Goal: Task Accomplishment & Management: Manage account settings

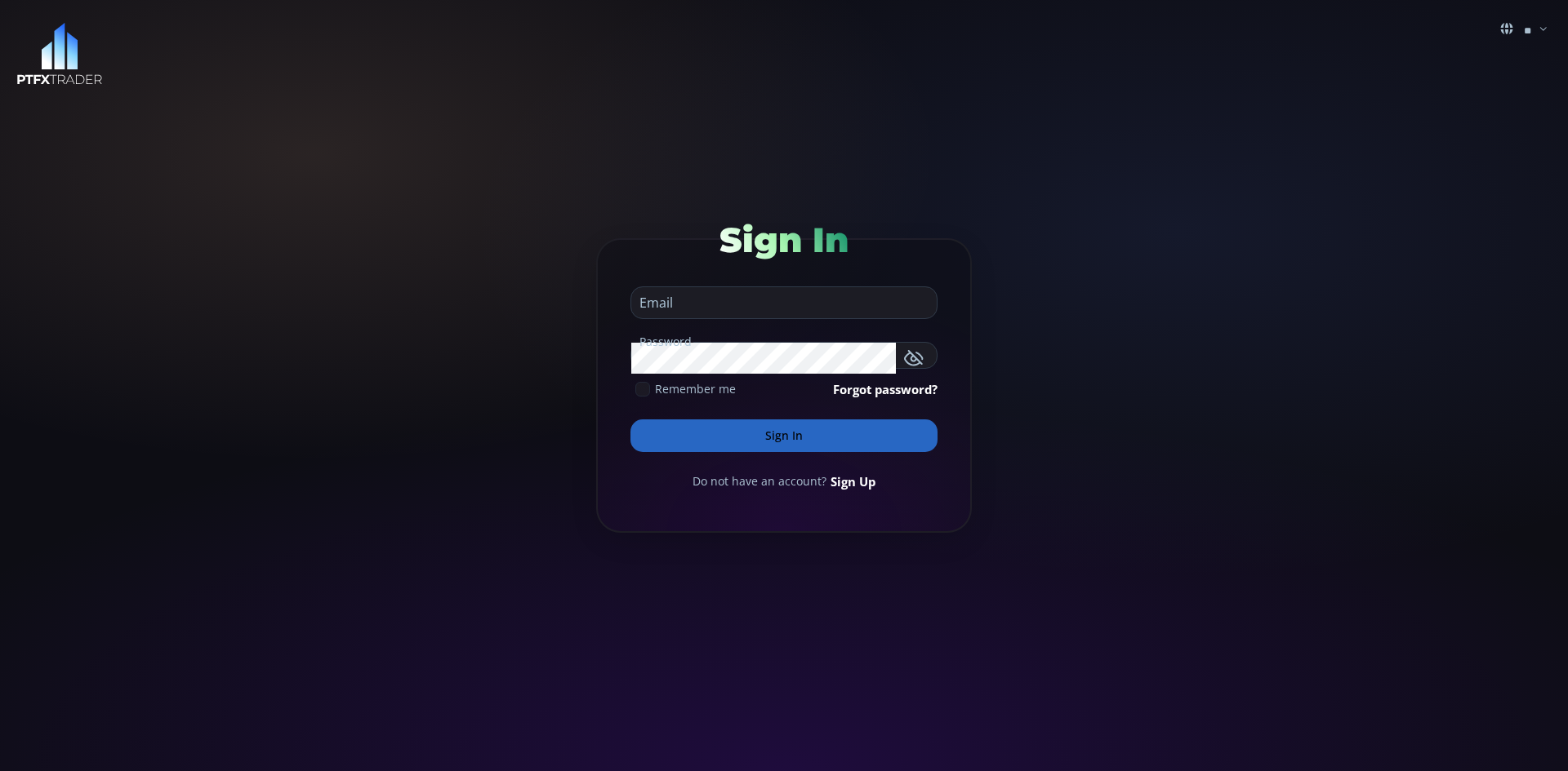
click at [760, 304] on input "email" at bounding box center [779, 303] width 297 height 31
type input "**********"
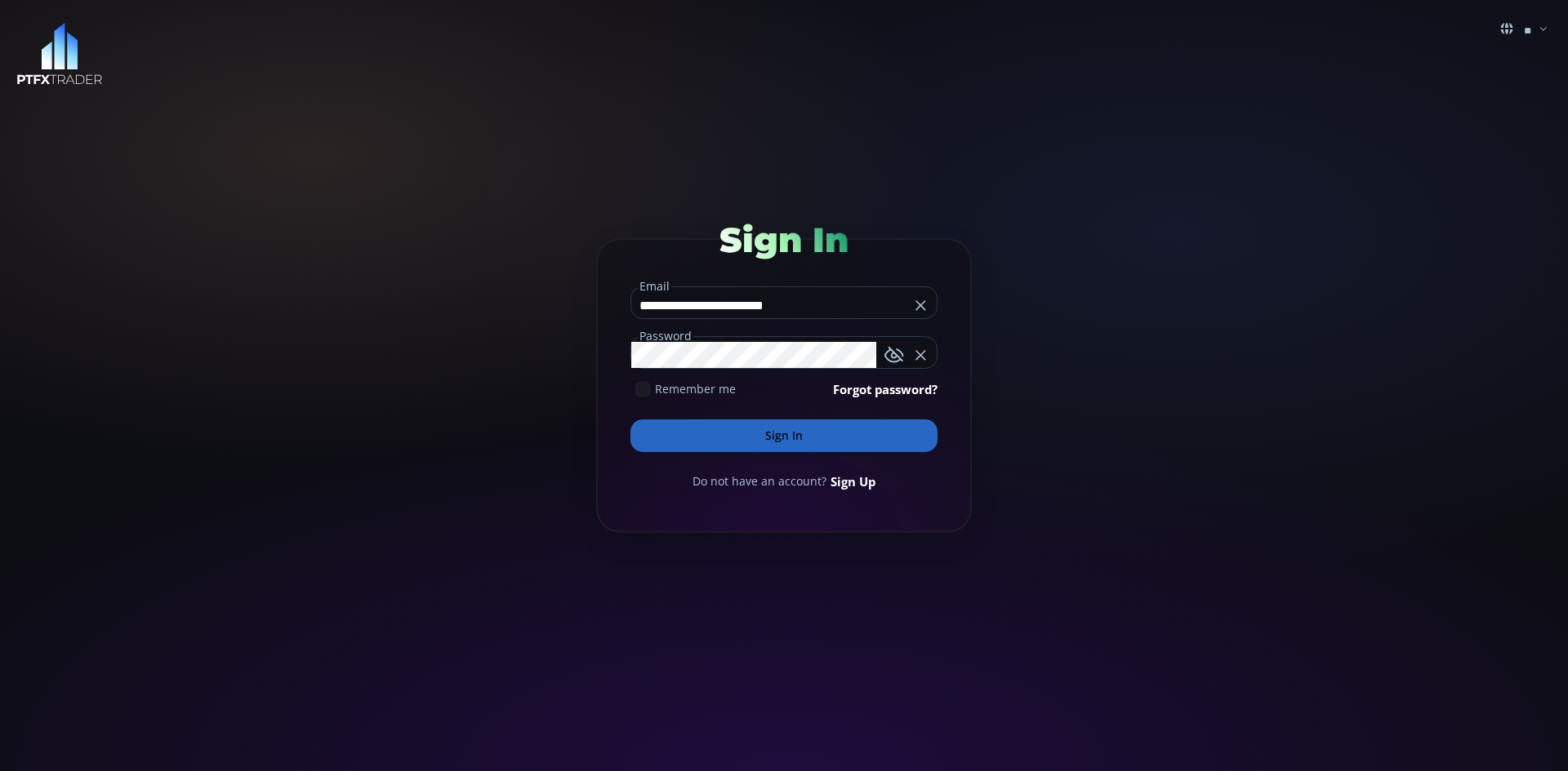
click at [799, 436] on button "Sign In" at bounding box center [784, 436] width 307 height 33
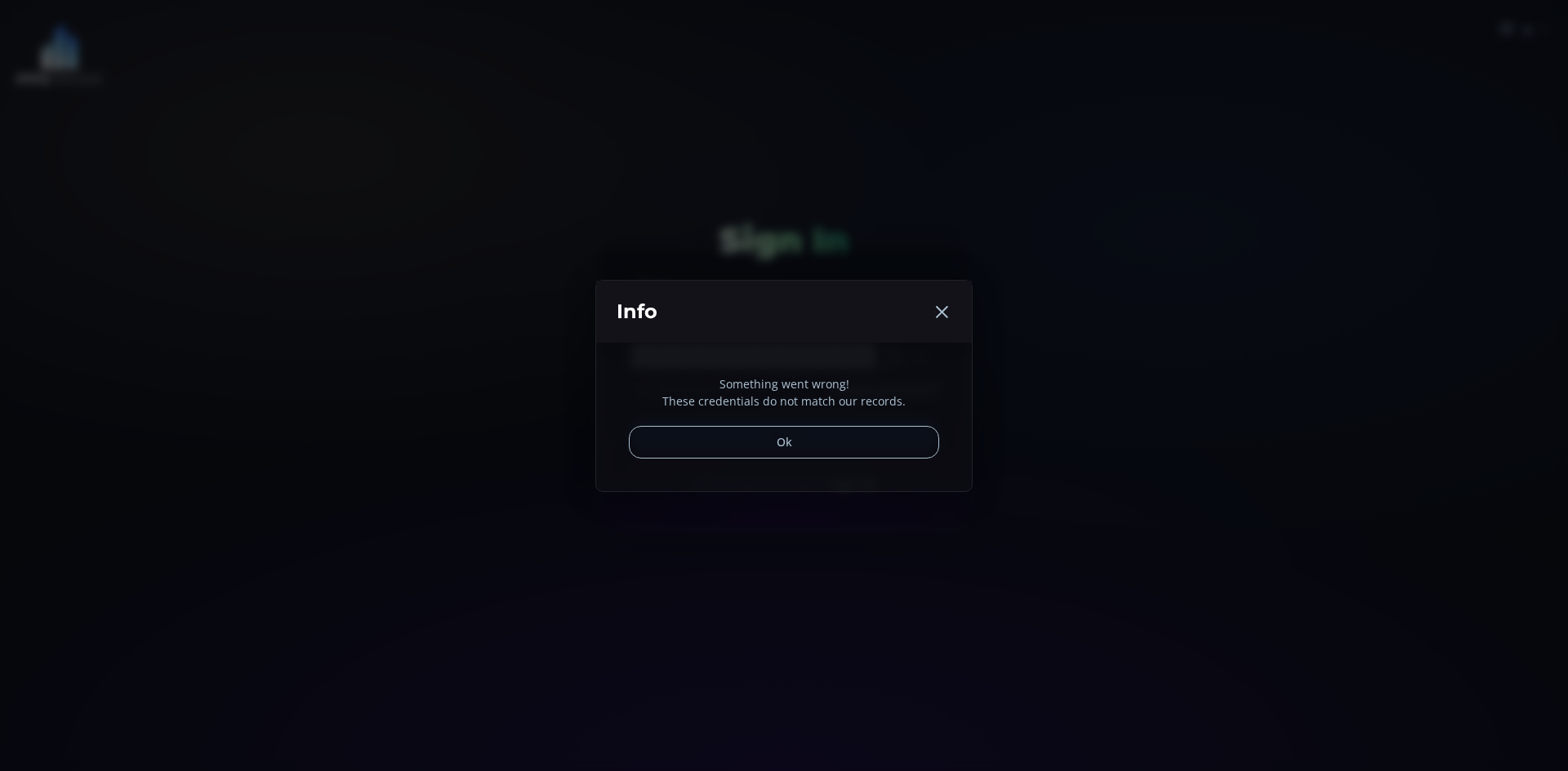
click at [787, 439] on button "Ok" at bounding box center [784, 443] width 310 height 33
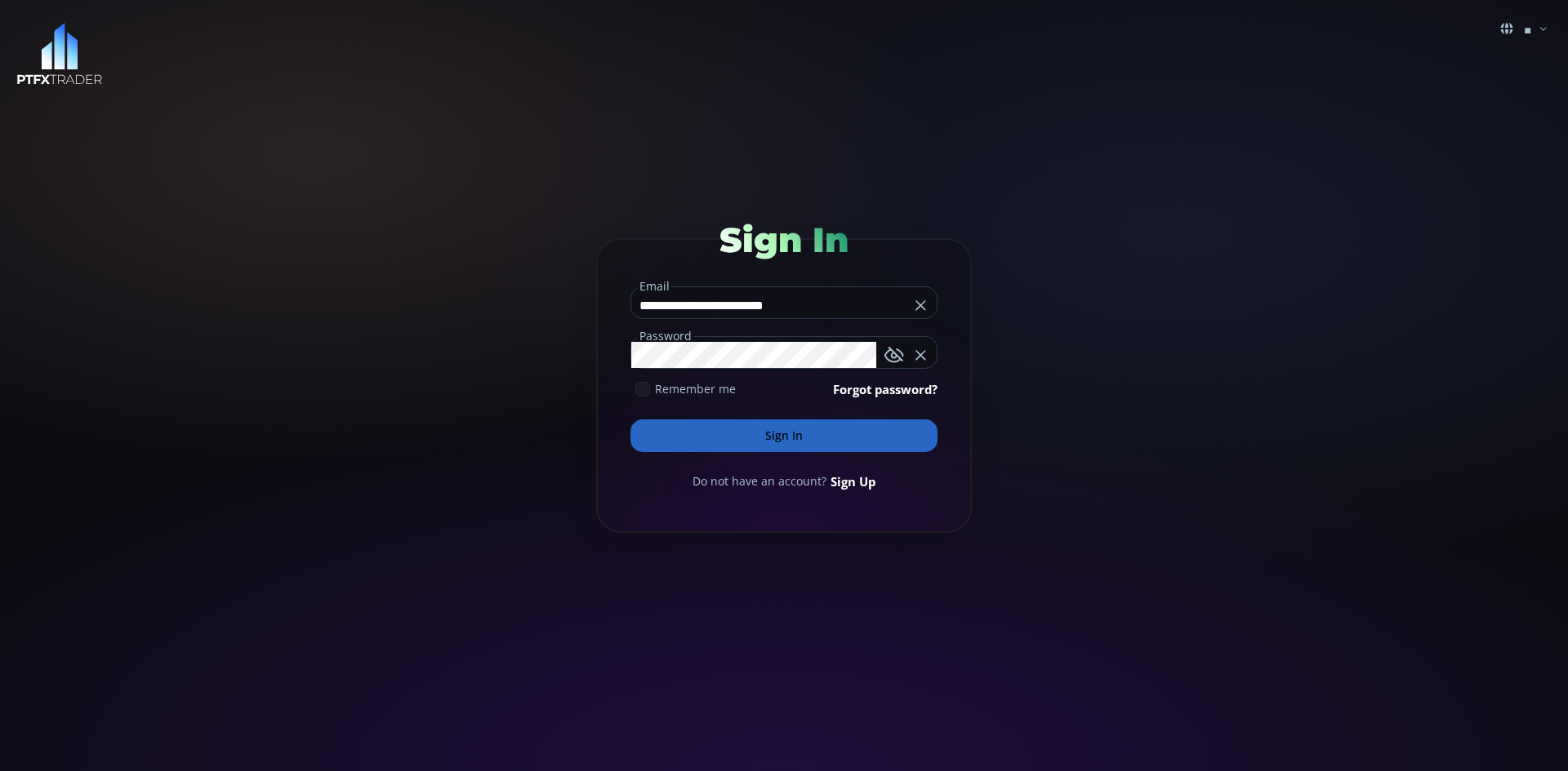
click at [808, 435] on button "Sign In" at bounding box center [784, 436] width 307 height 33
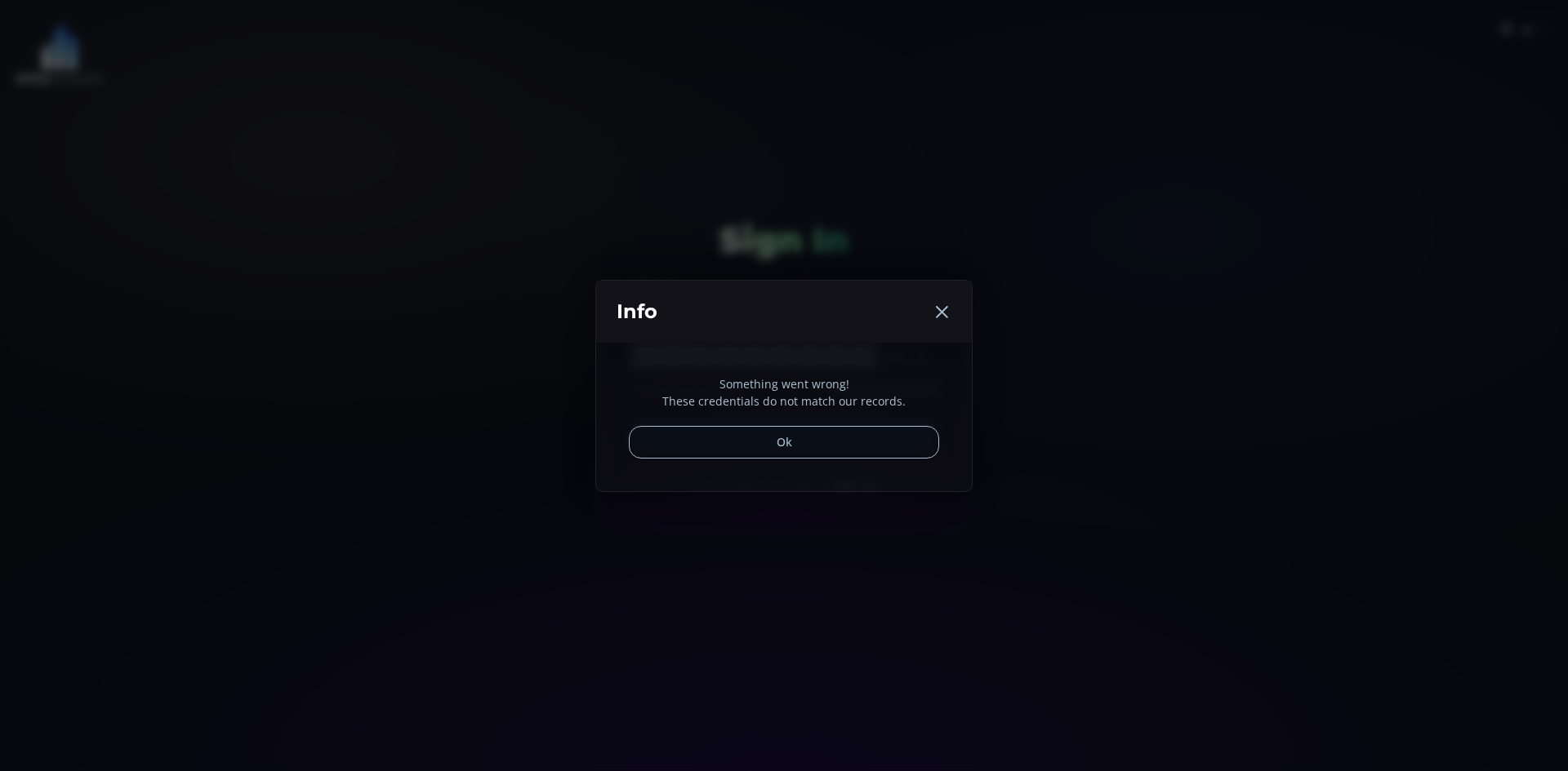
click at [942, 309] on icon at bounding box center [941, 312] width 20 height 20
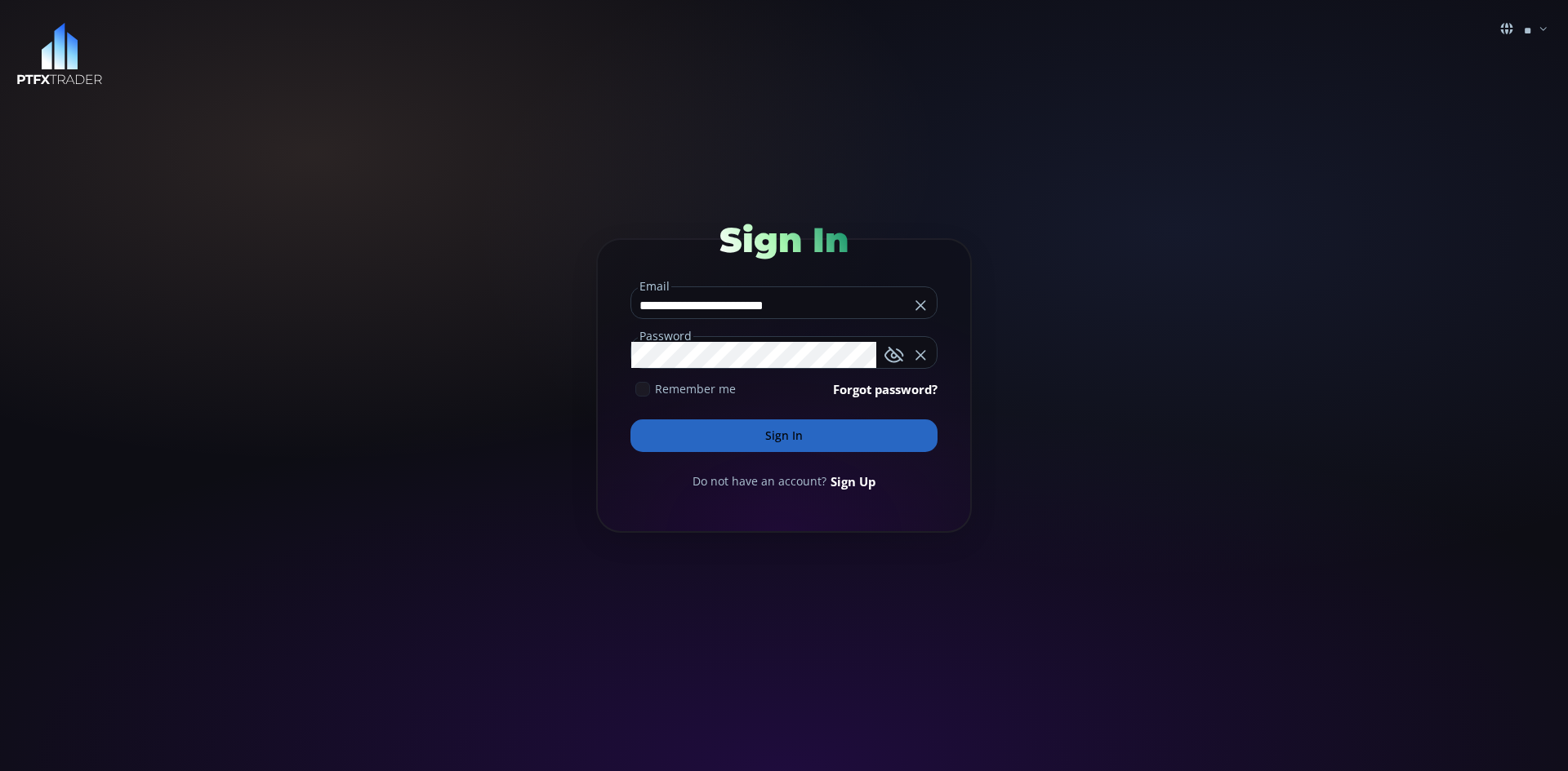
click at [785, 436] on button "Sign In" at bounding box center [784, 436] width 307 height 33
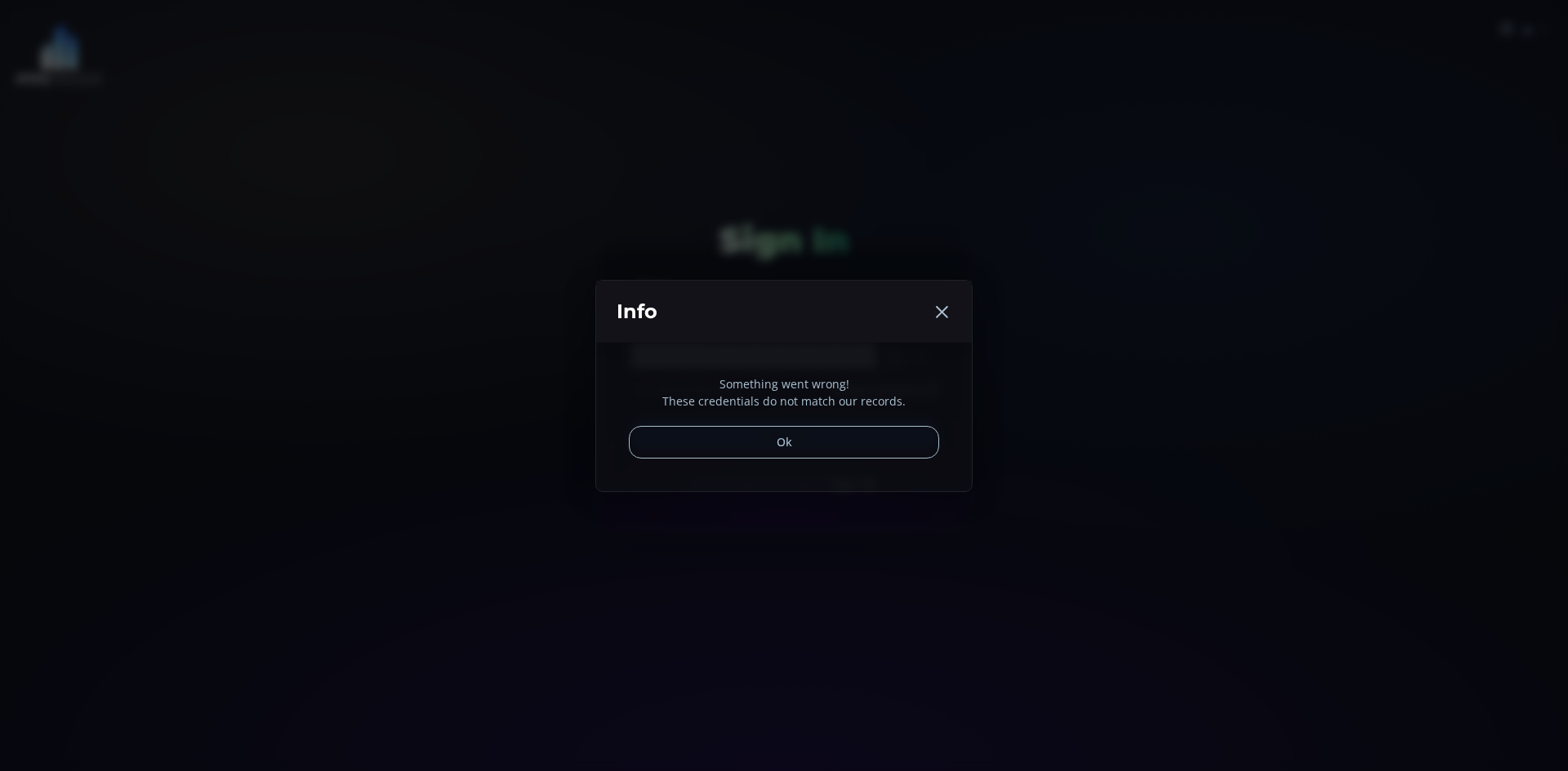
click at [940, 313] on icon at bounding box center [941, 312] width 20 height 20
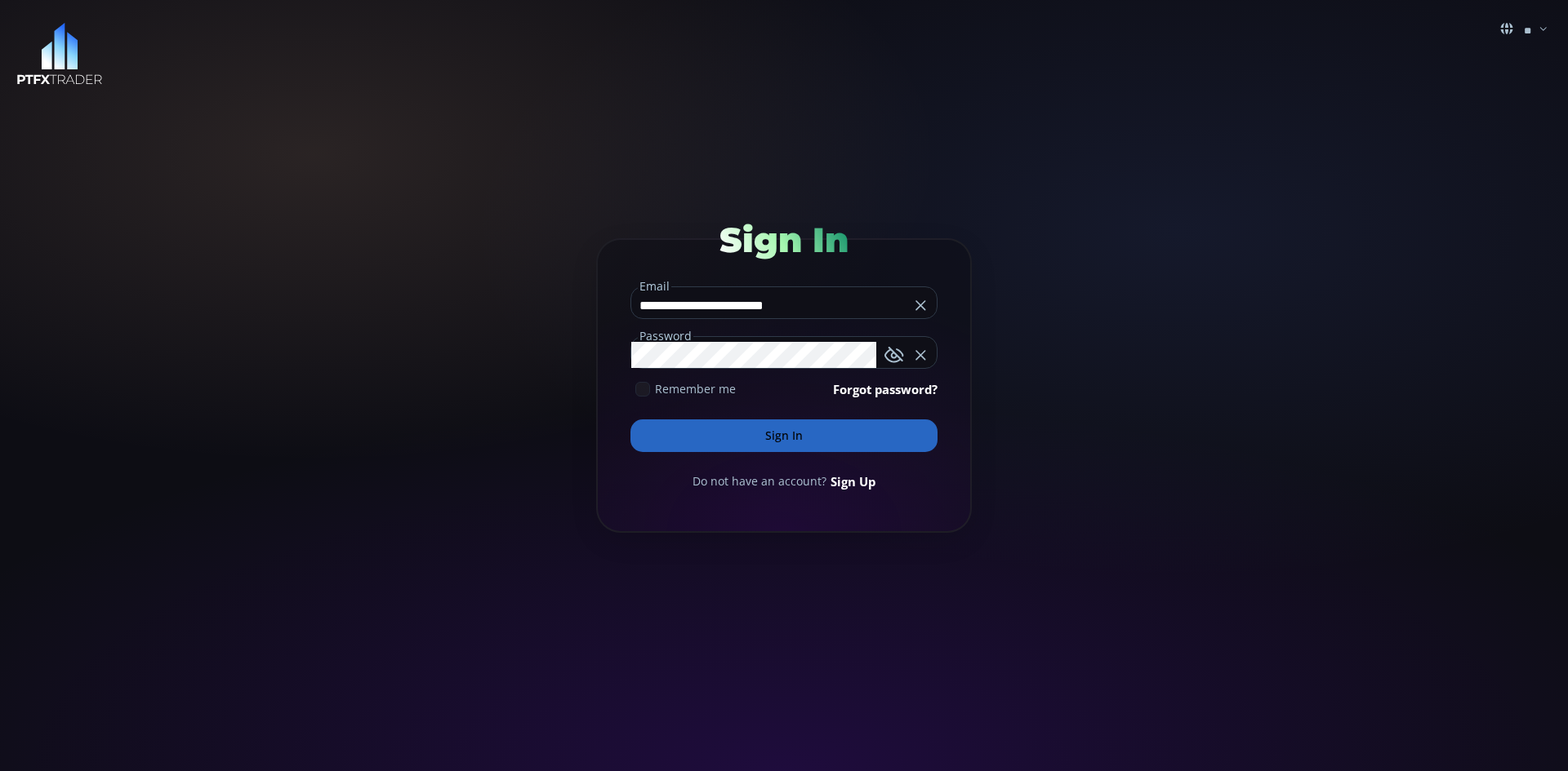
click at [891, 348] on icon "button" at bounding box center [895, 355] width 20 height 20
click at [921, 301] on icon at bounding box center [921, 305] width 16 height 16
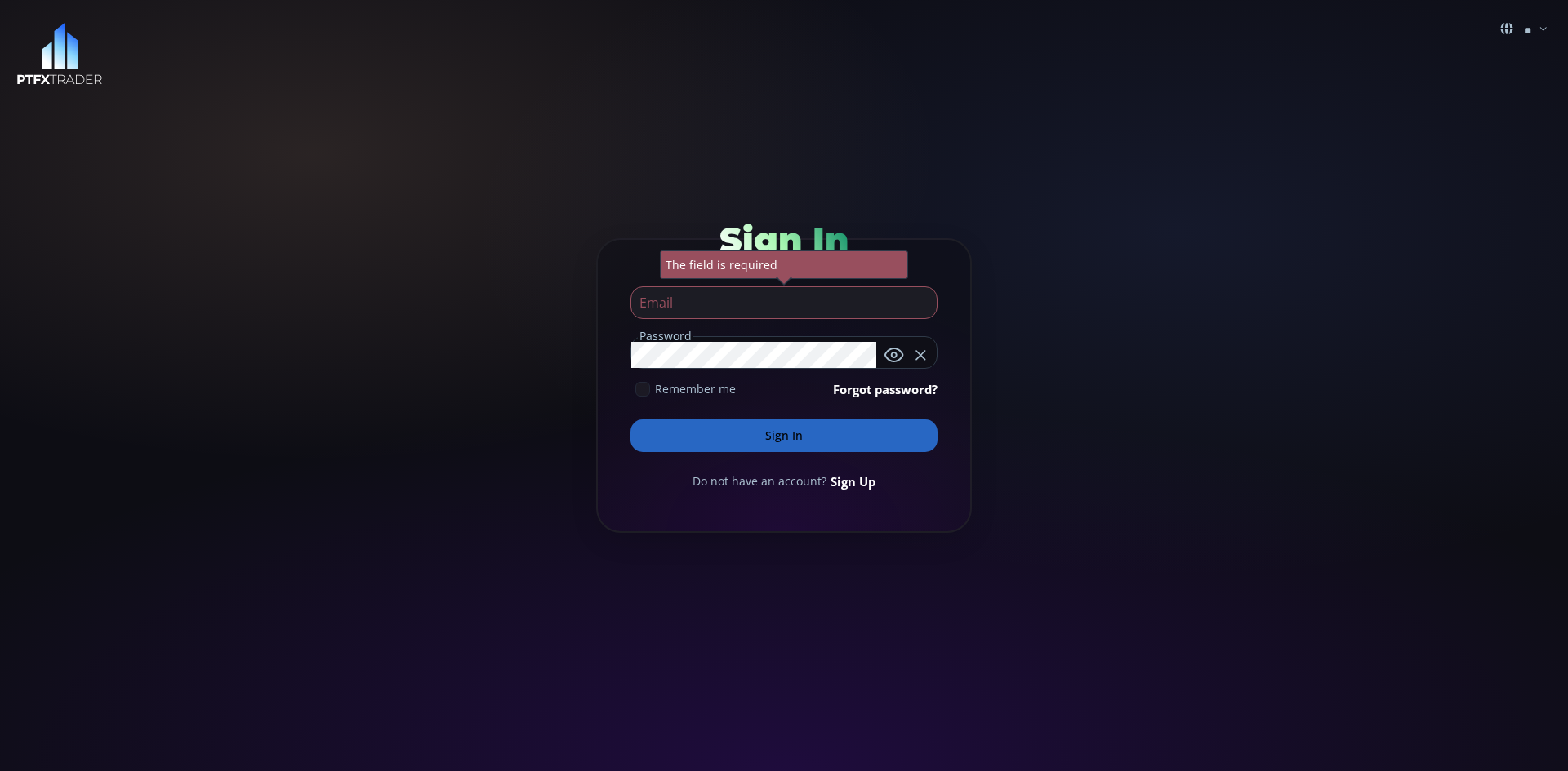
click at [881, 388] on link "Forgot password?" at bounding box center [885, 389] width 105 height 18
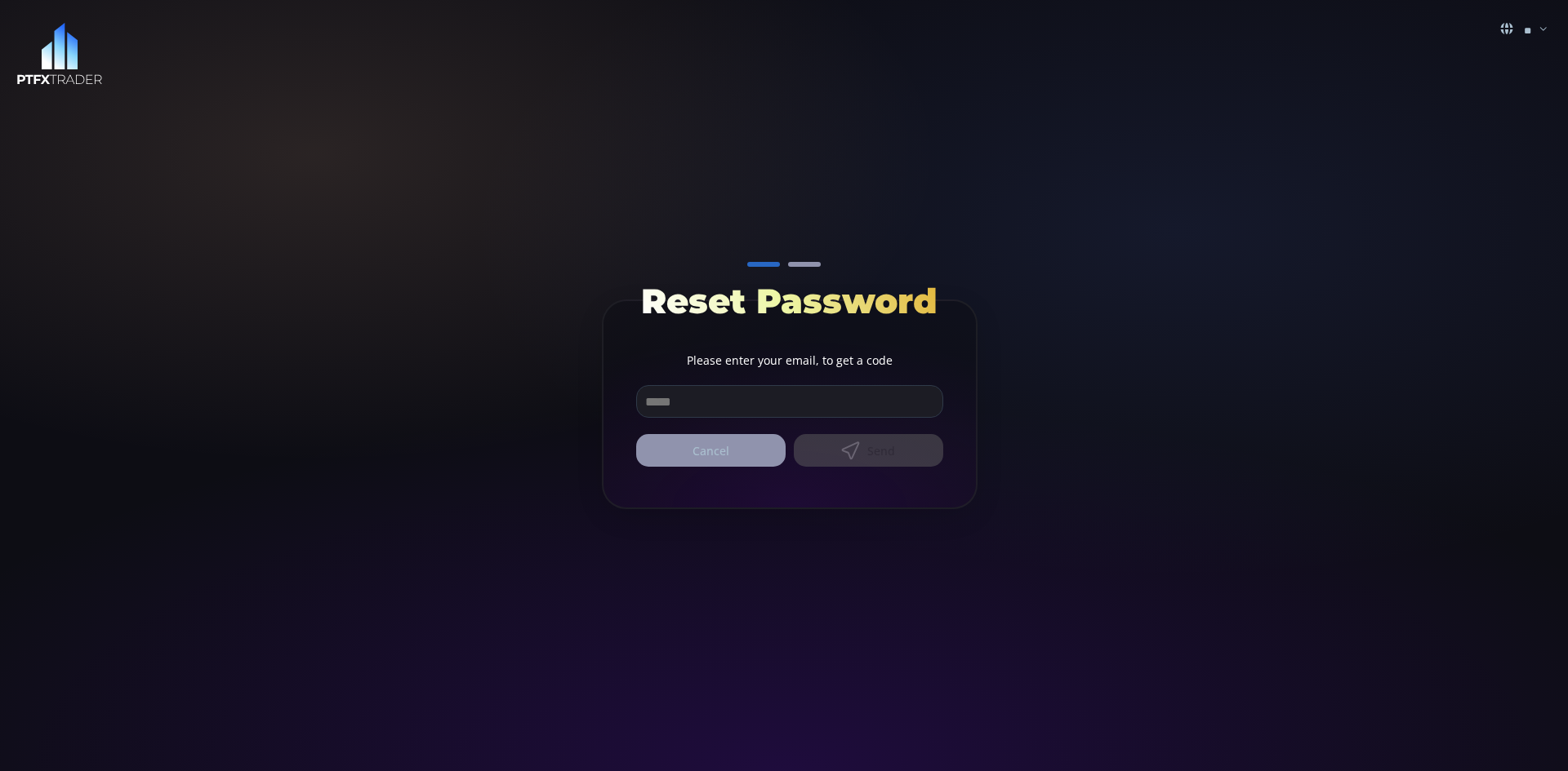
click at [727, 402] on input "email" at bounding box center [790, 402] width 305 height 31
type input "**********"
click at [888, 445] on button "Send" at bounding box center [869, 450] width 149 height 33
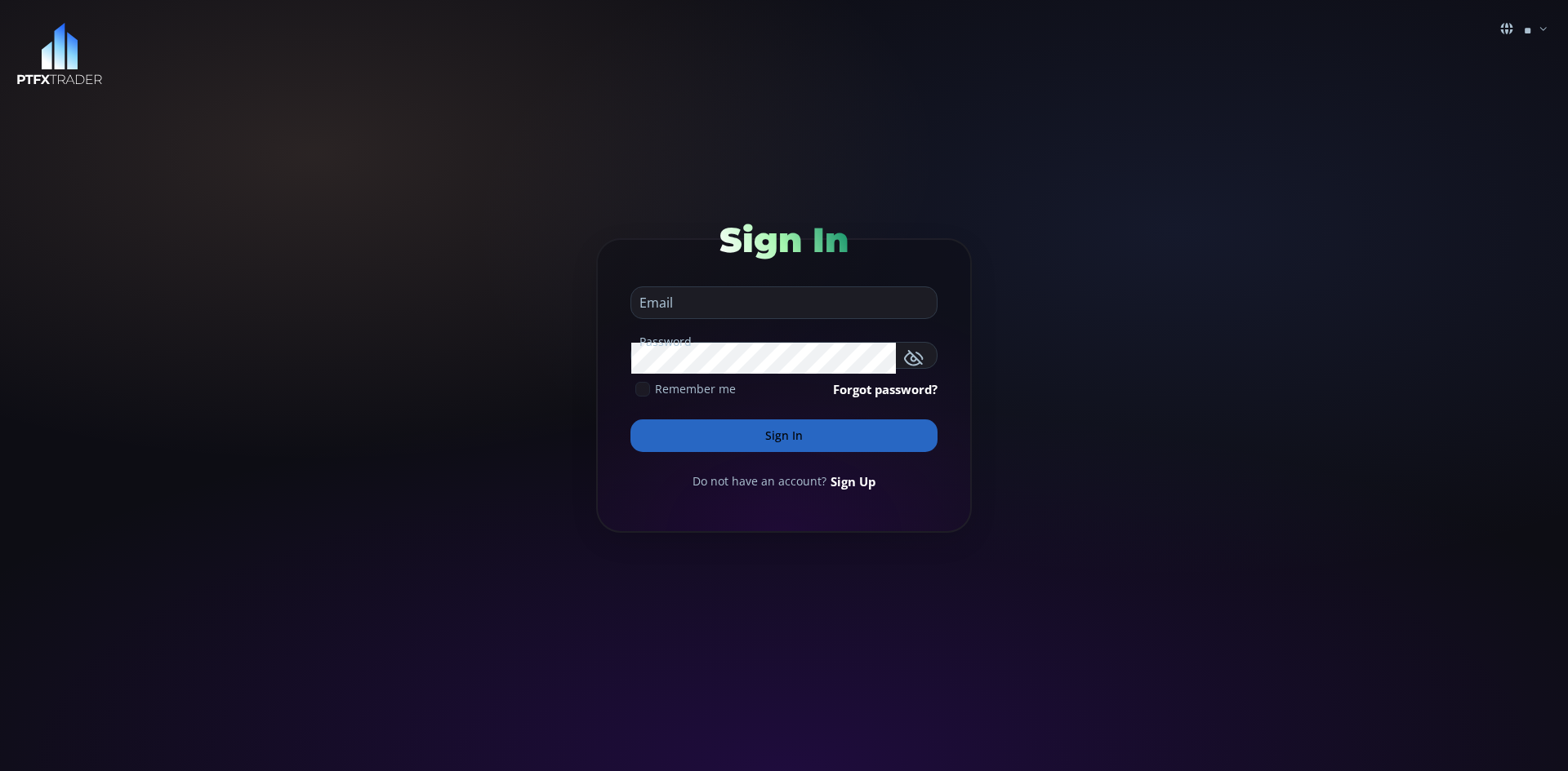
click at [715, 305] on input "email" at bounding box center [779, 303] width 297 height 31
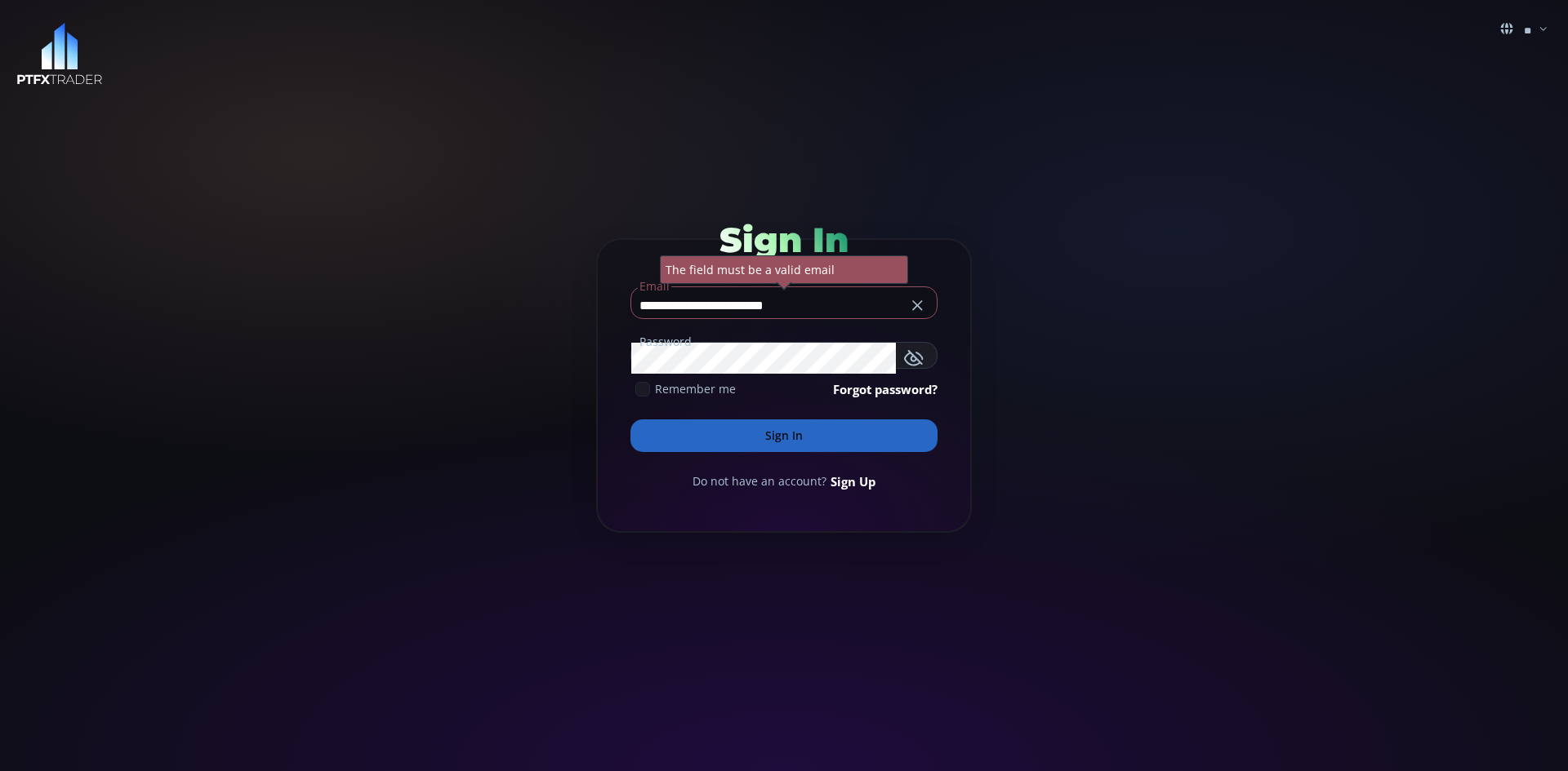
type input "**********"
click at [904, 389] on link "Forgot password?" at bounding box center [885, 389] width 105 height 18
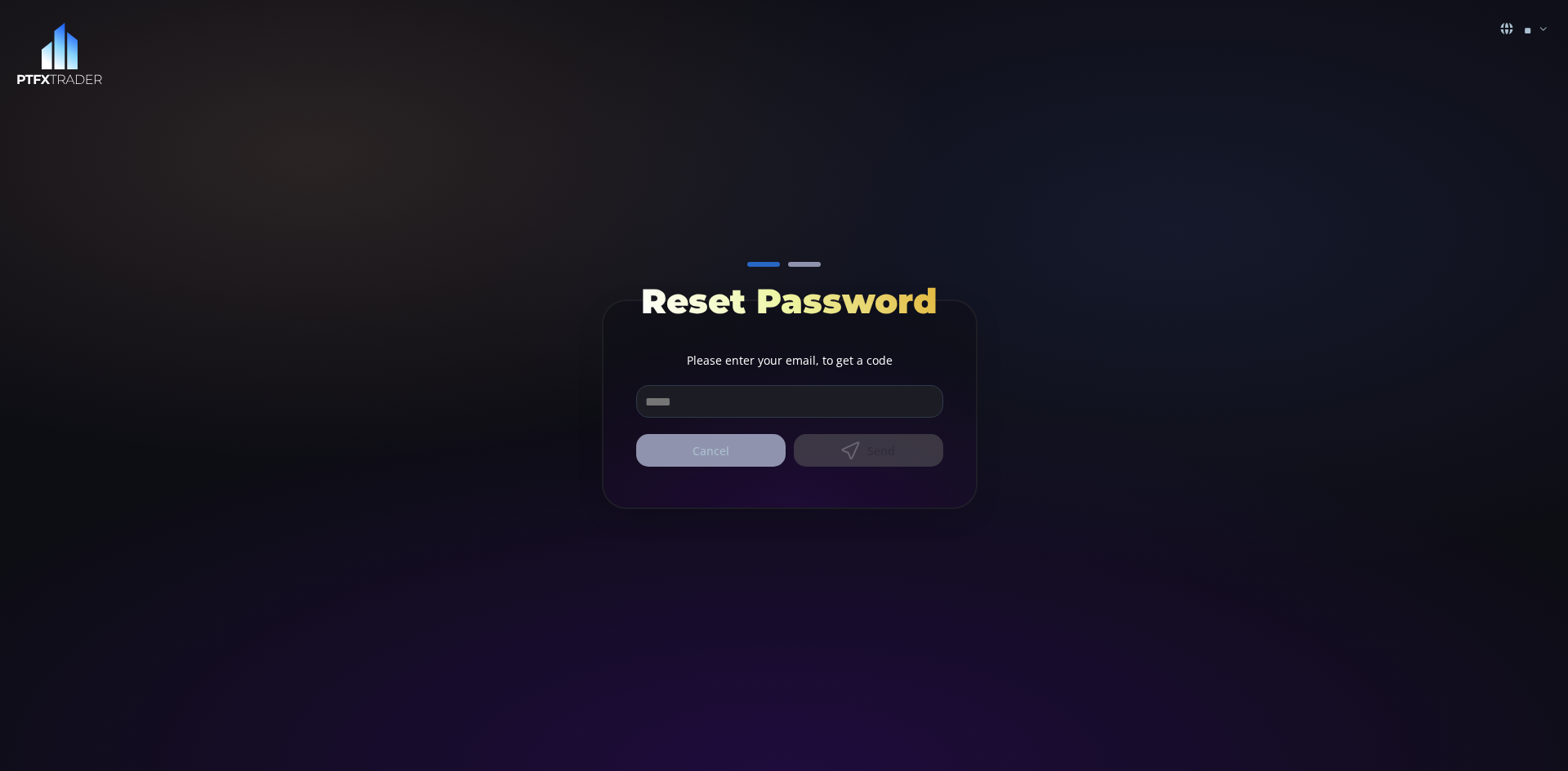
click at [861, 446] on div "Cancel Send" at bounding box center [790, 450] width 307 height 33
click at [702, 403] on input "email" at bounding box center [790, 402] width 305 height 31
type input "**********"
click at [862, 446] on button "Send" at bounding box center [869, 450] width 149 height 33
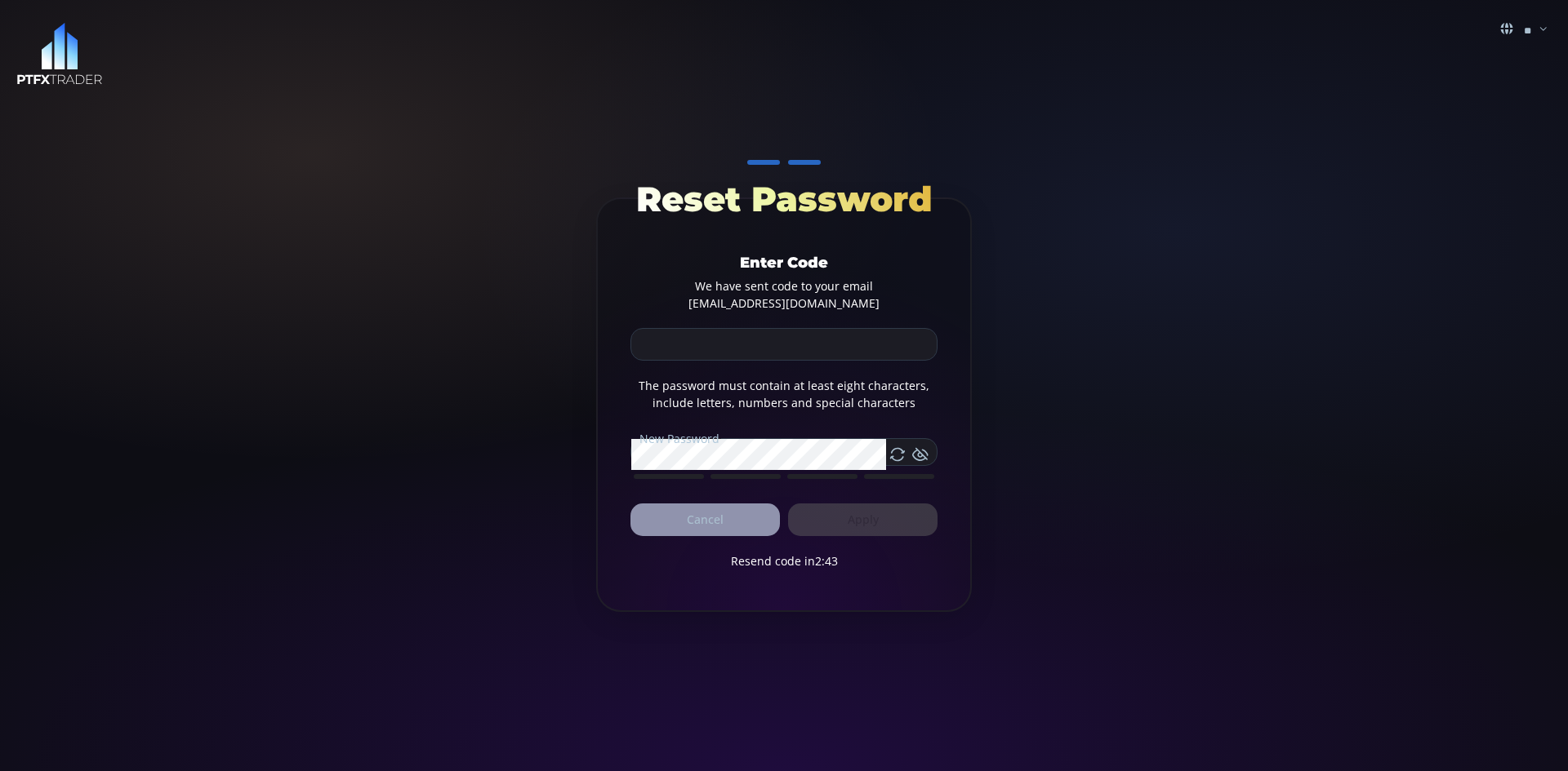
click at [675, 347] on input at bounding box center [784, 345] width 305 height 31
type input "*****"
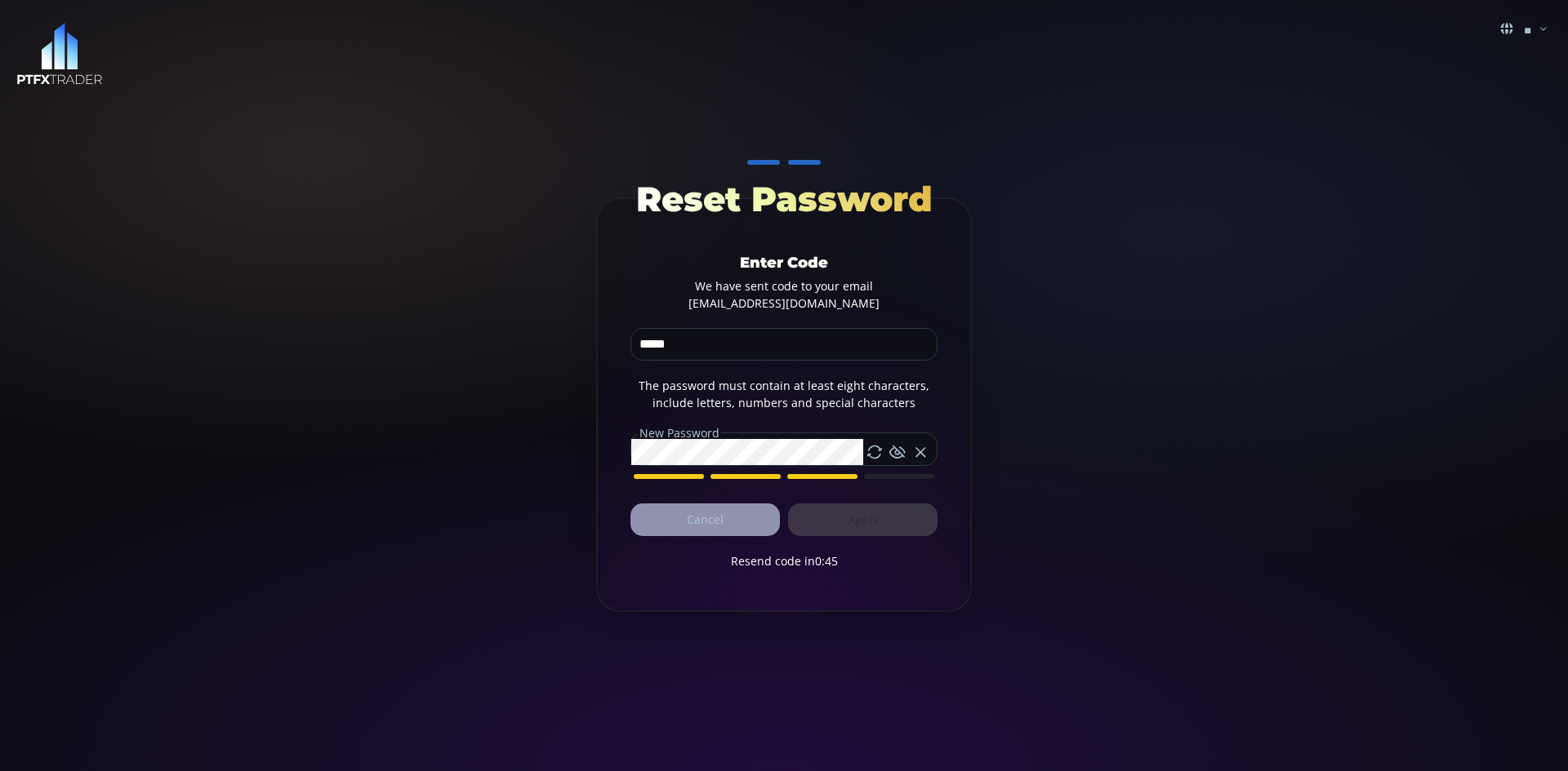
click at [864, 520] on div "Cancel Apply" at bounding box center [784, 520] width 307 height 33
click at [871, 448] on icon at bounding box center [875, 452] width 16 height 16
click at [865, 518] on button "Apply" at bounding box center [862, 520] width 149 height 33
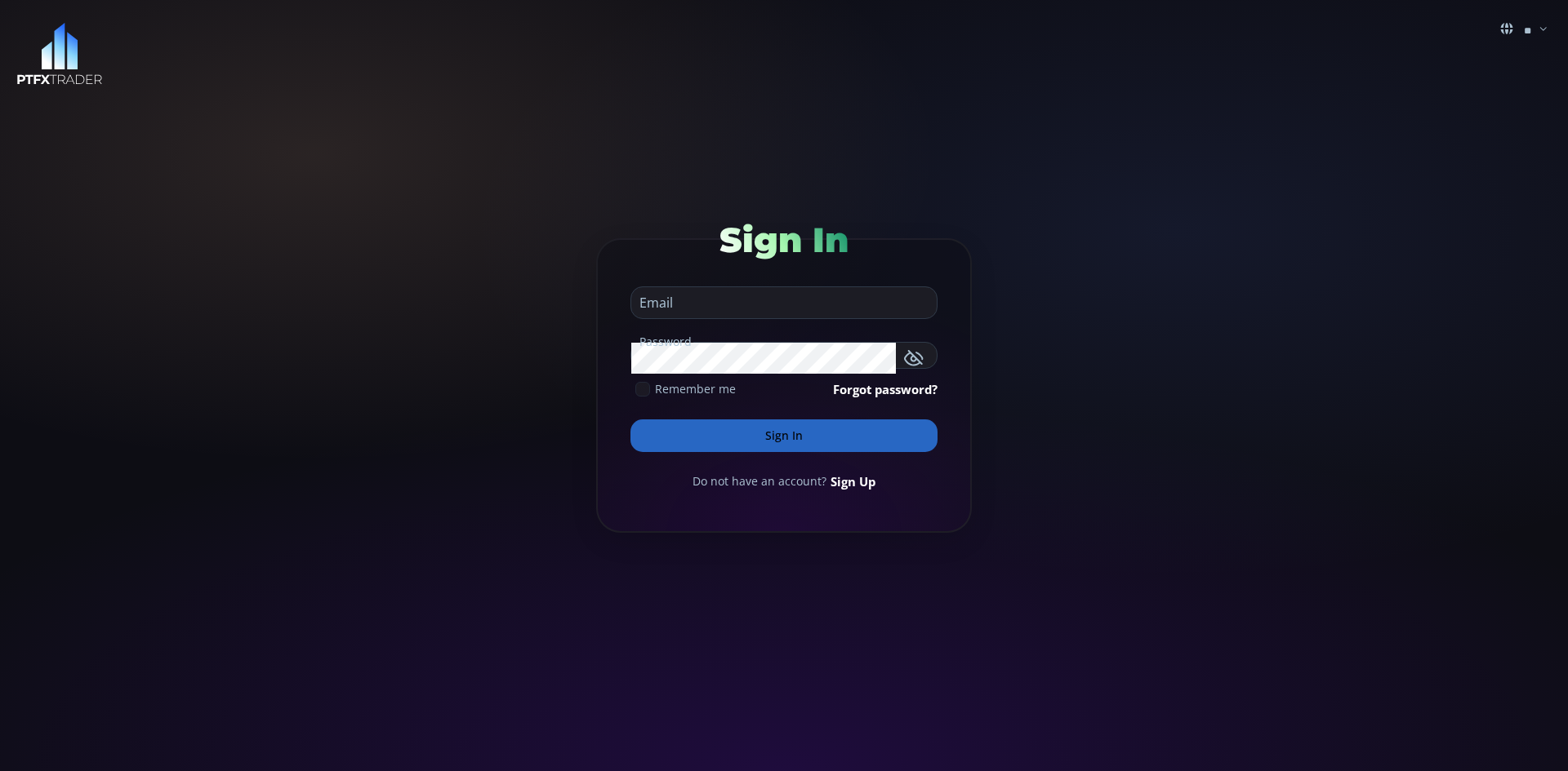
click at [709, 304] on input "email" at bounding box center [779, 303] width 297 height 31
type input "**********"
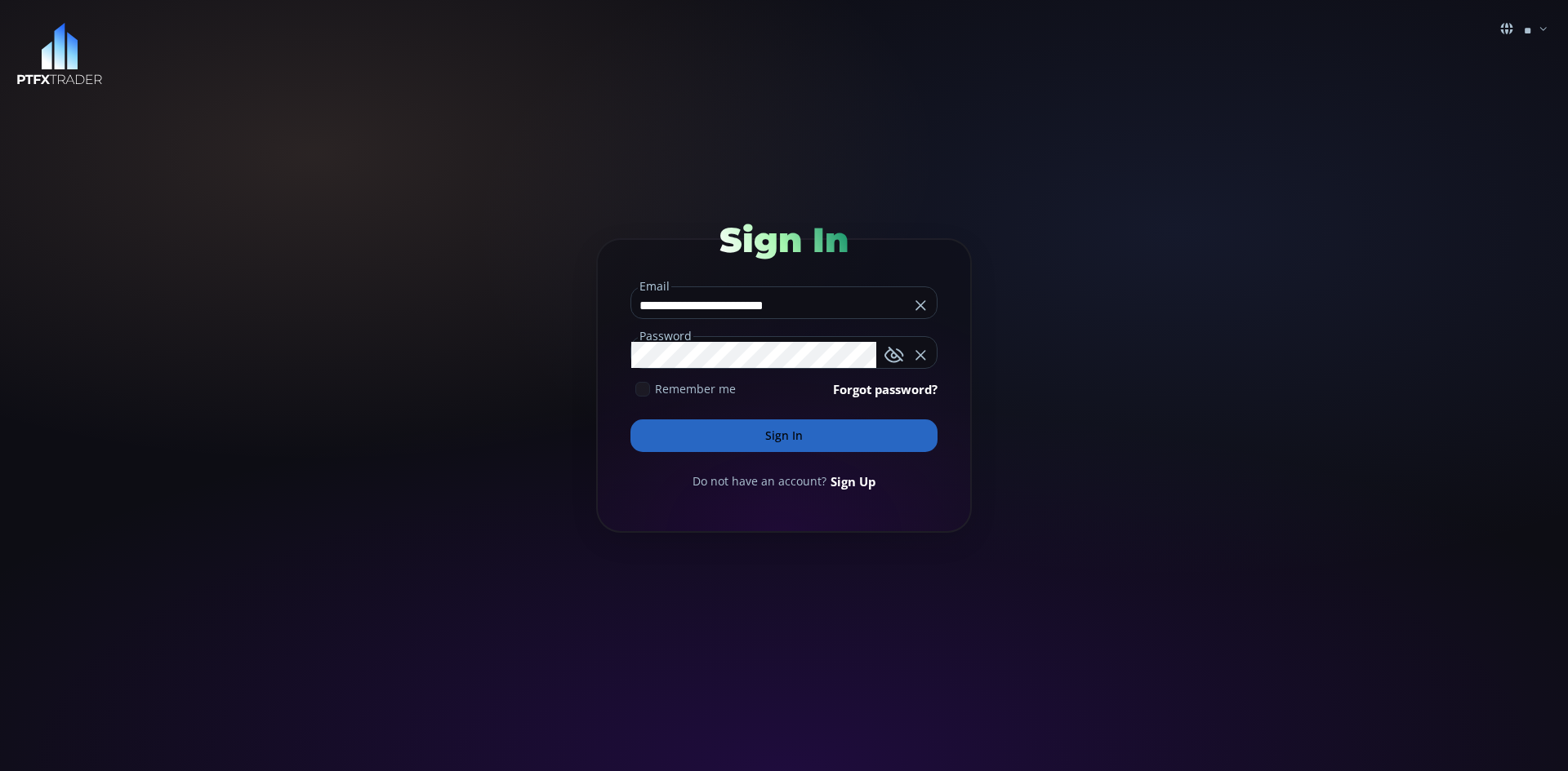
click at [791, 432] on button "Sign In" at bounding box center [784, 436] width 307 height 33
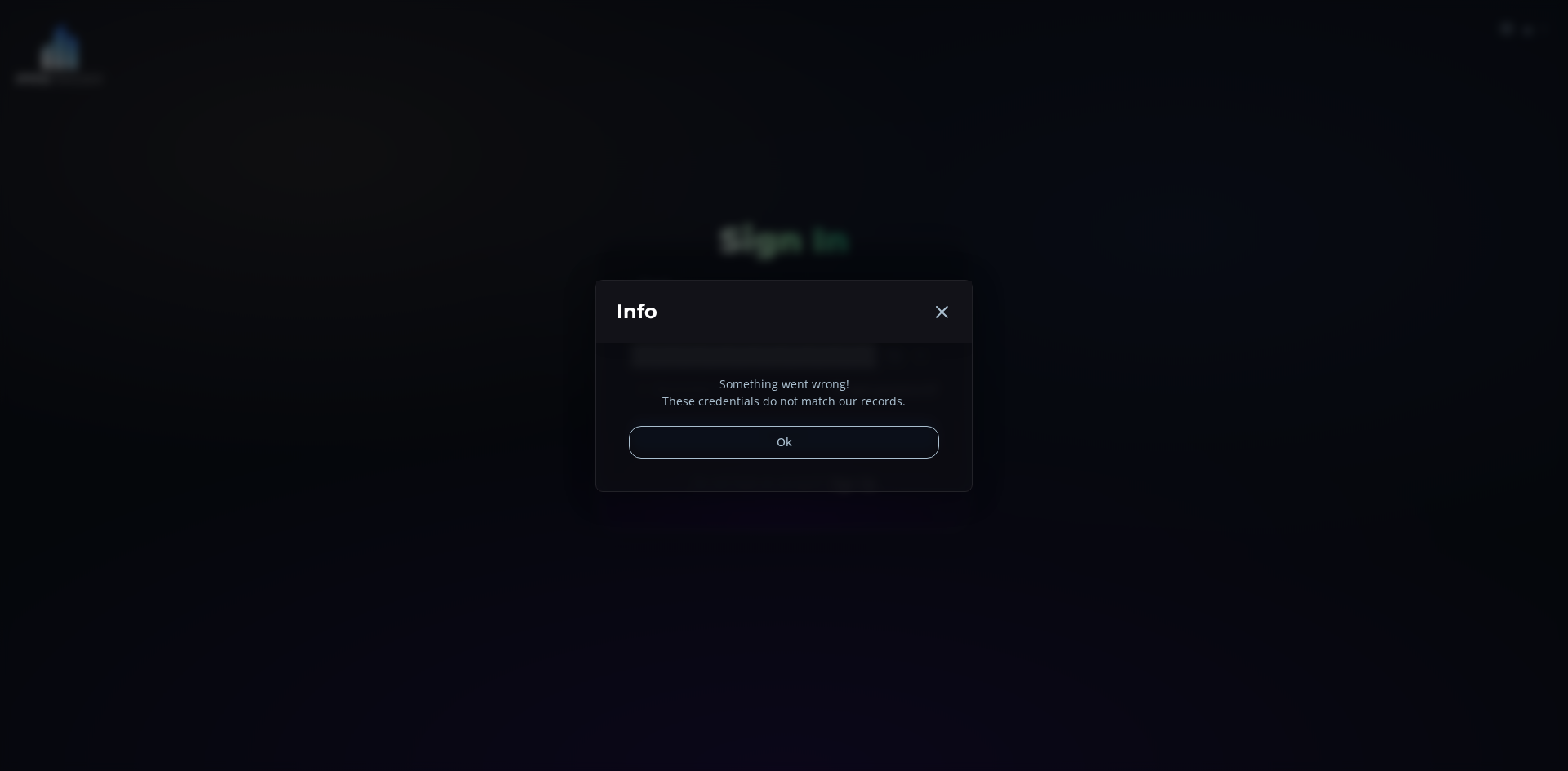
click at [940, 310] on icon at bounding box center [941, 312] width 20 height 20
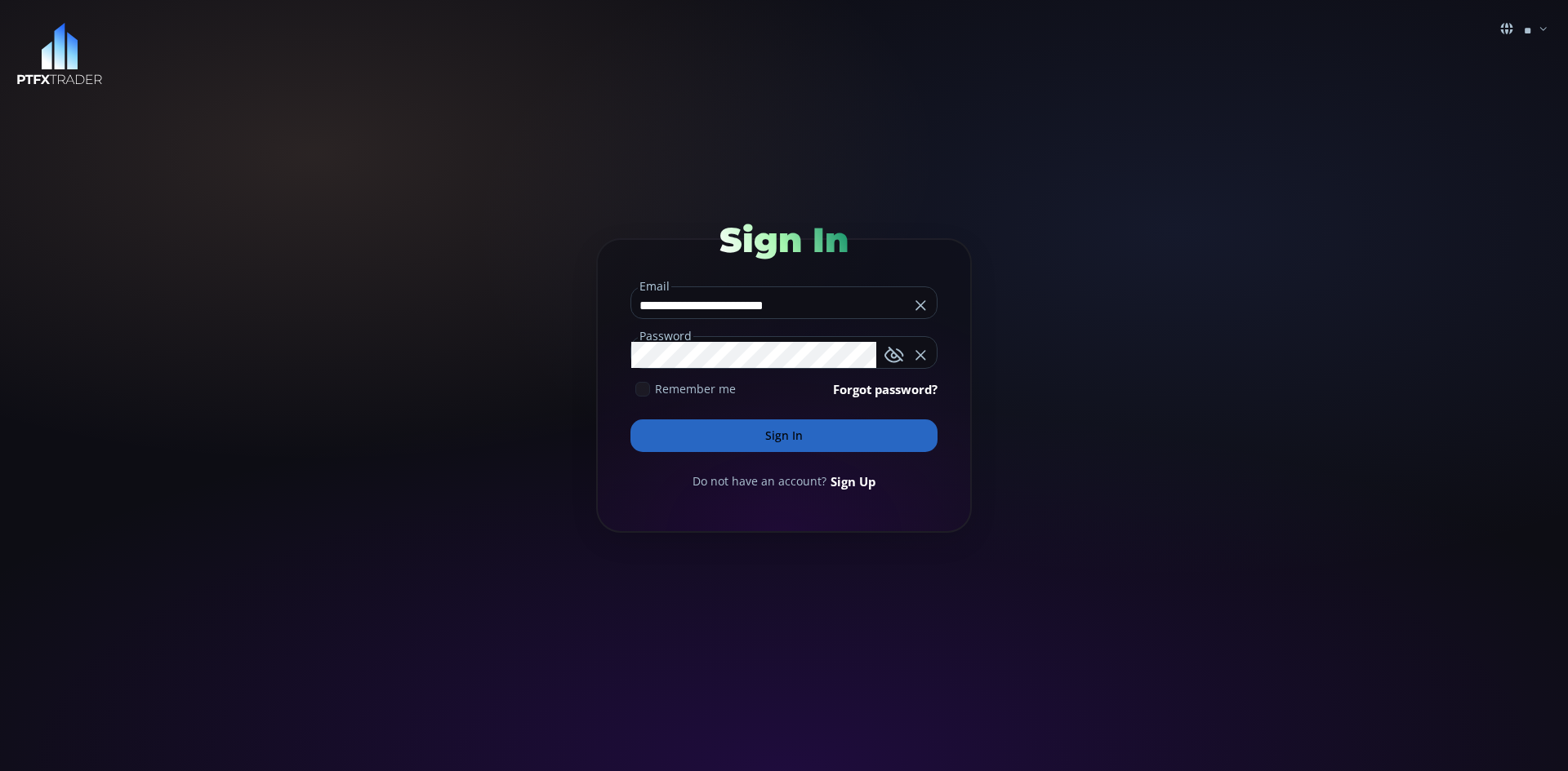
click at [895, 349] on icon "button" at bounding box center [895, 355] width 20 height 20
click at [922, 354] on use at bounding box center [920, 354] width 10 height 10
click at [785, 432] on button "Sign In" at bounding box center [784, 436] width 307 height 33
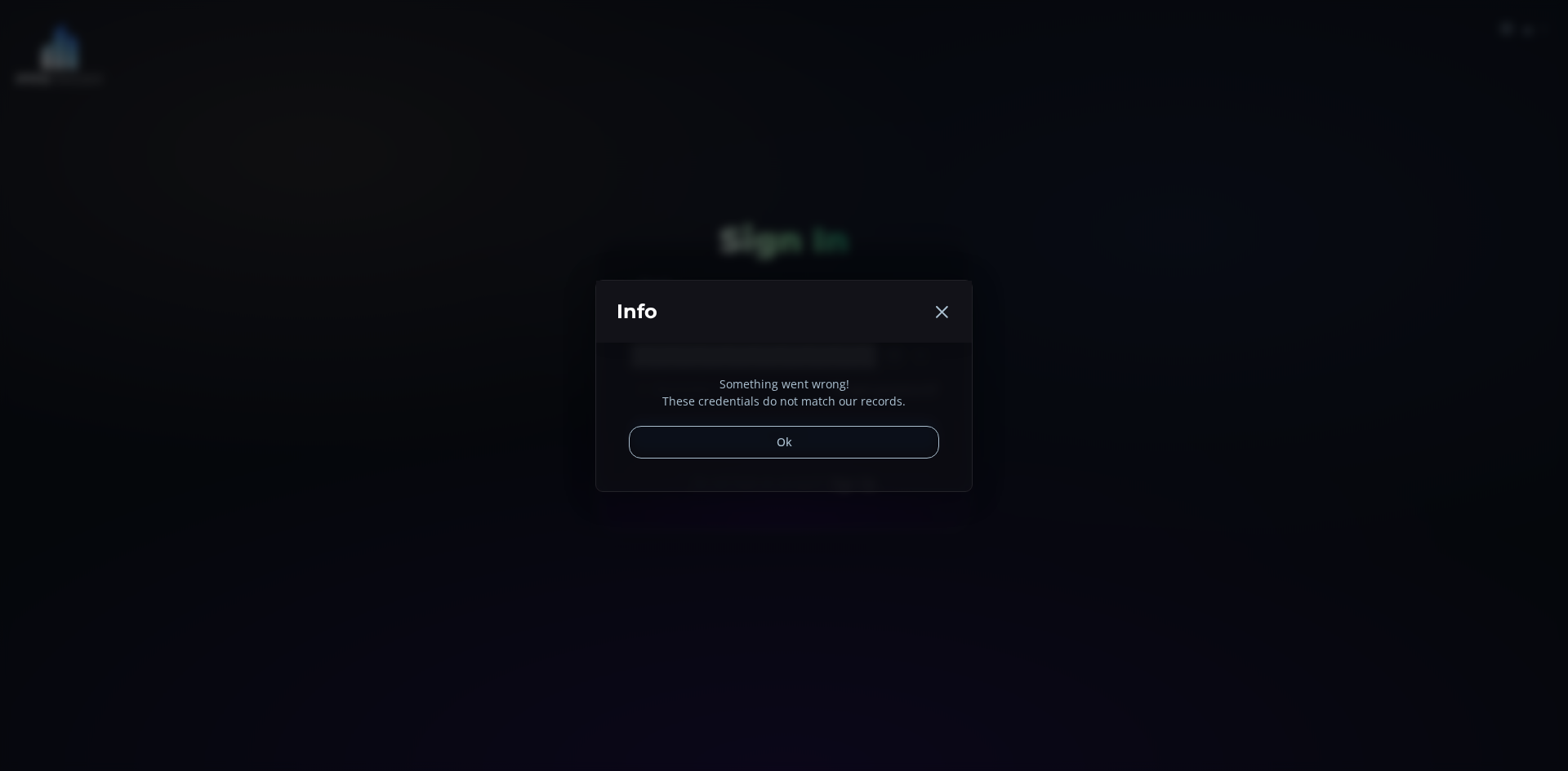
click at [938, 308] on use at bounding box center [942, 312] width 12 height 12
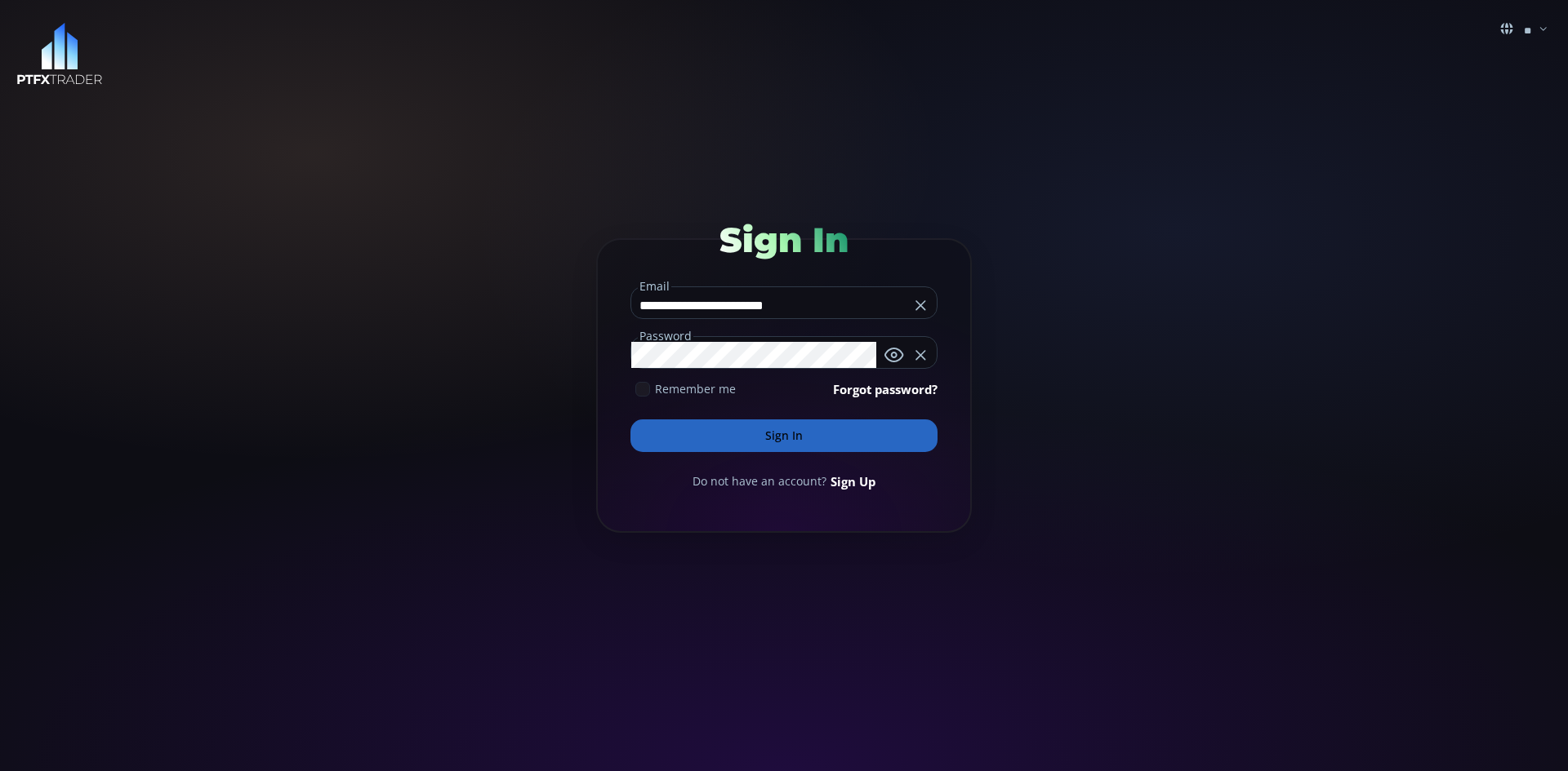
click at [785, 429] on button "Sign In" at bounding box center [784, 436] width 307 height 33
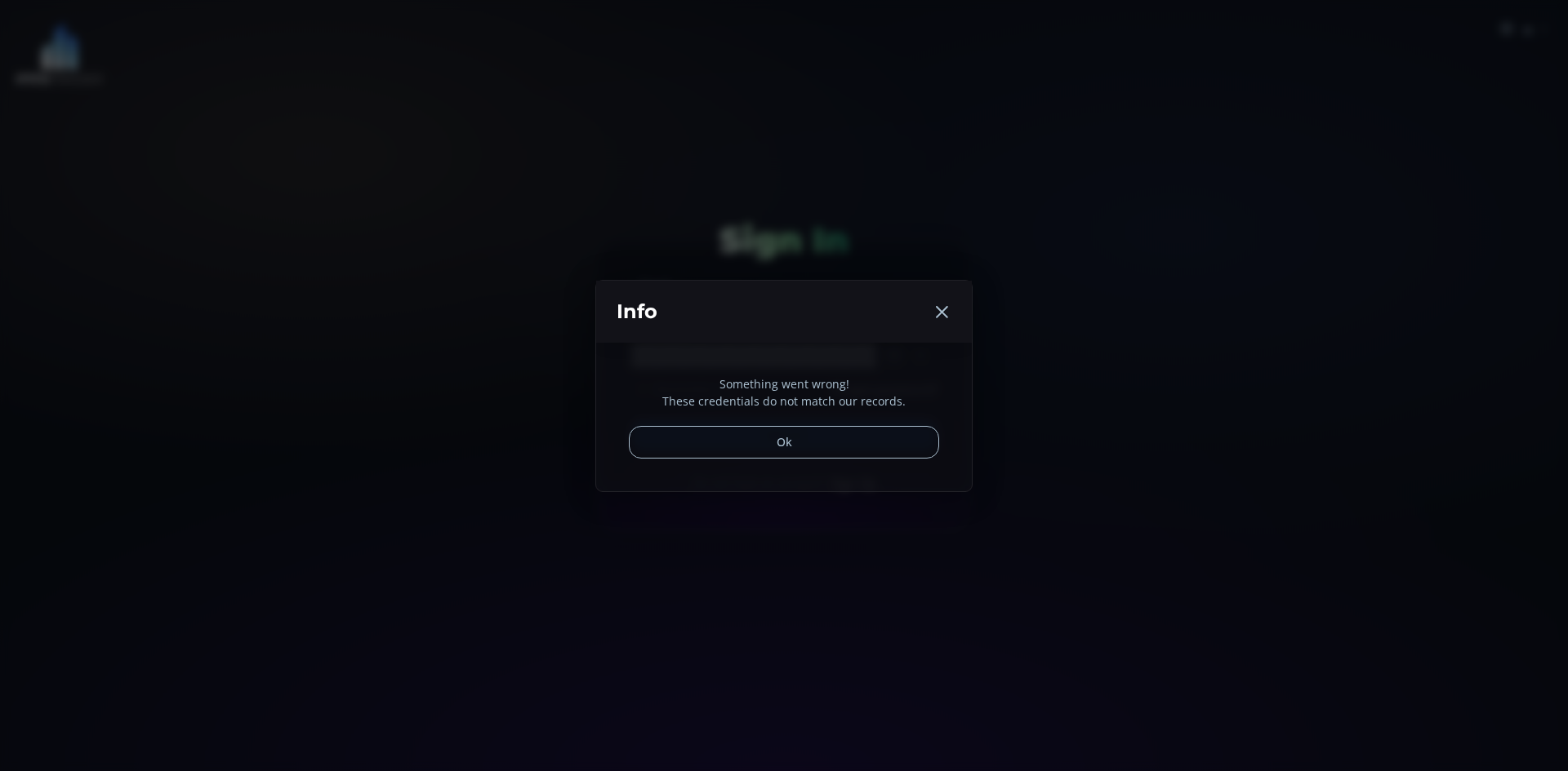
click at [788, 441] on button "Ok" at bounding box center [784, 443] width 310 height 33
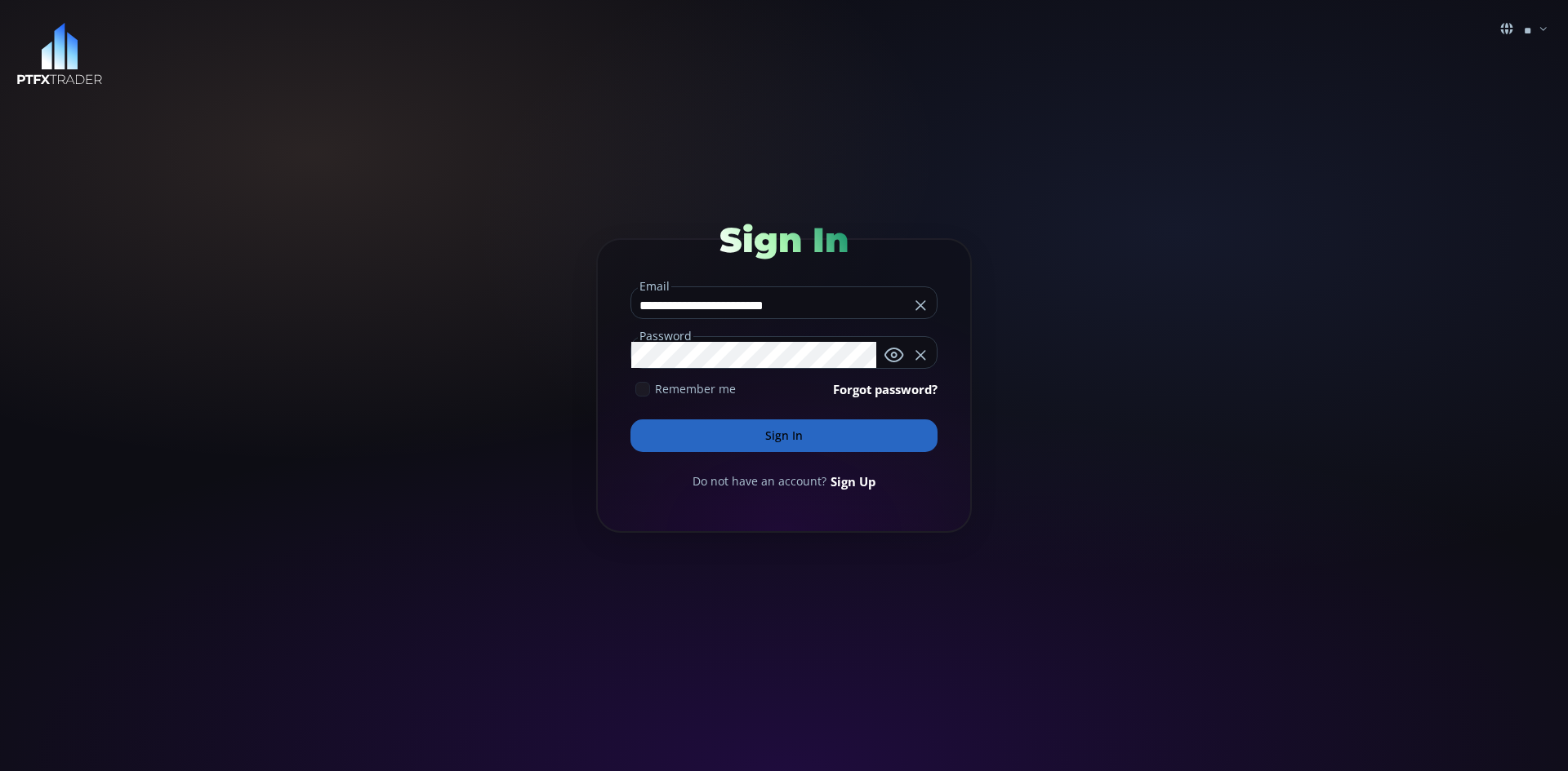
click at [801, 435] on button "Sign In" at bounding box center [784, 436] width 307 height 33
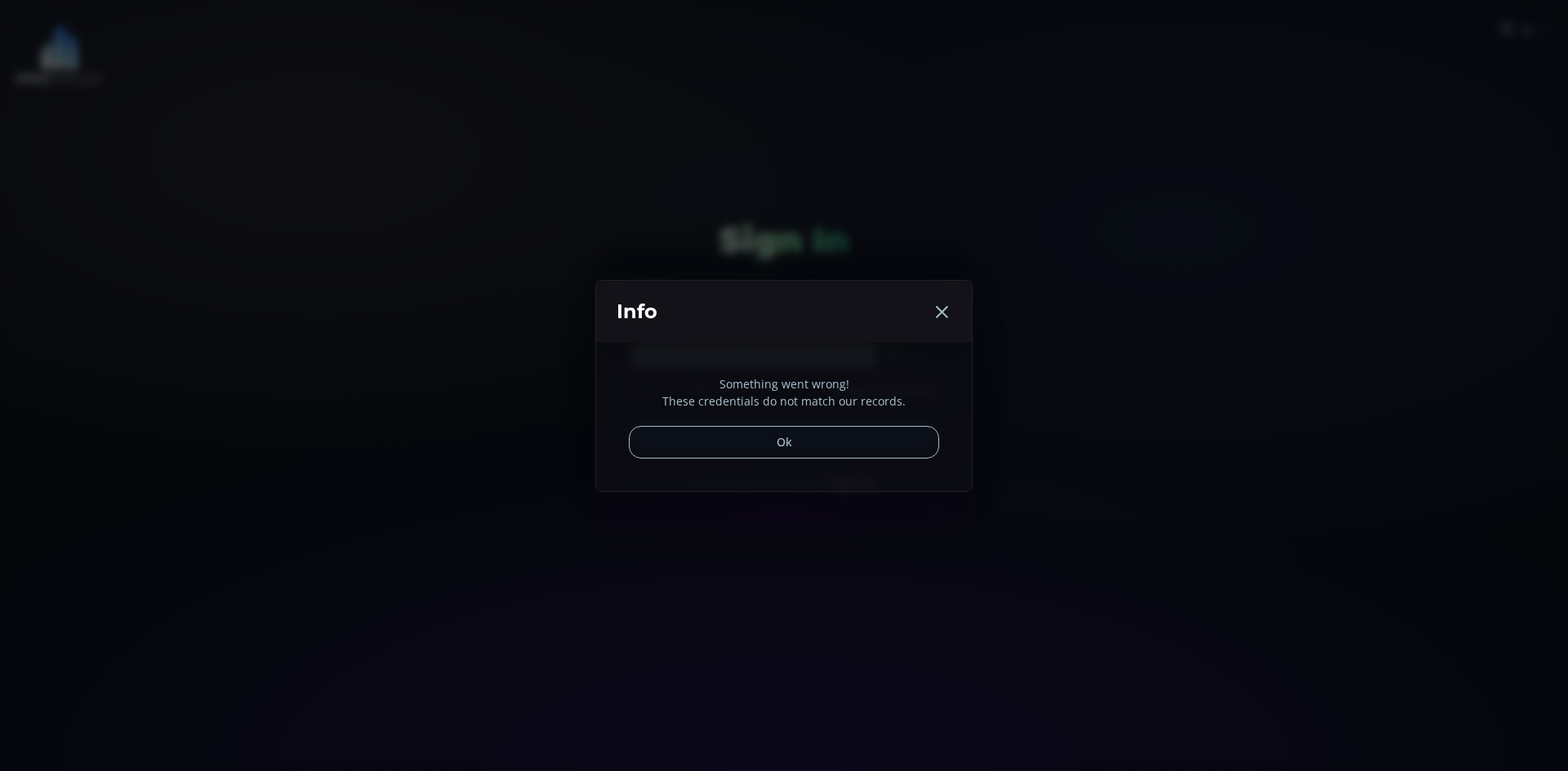
click at [944, 309] on use at bounding box center [942, 312] width 12 height 12
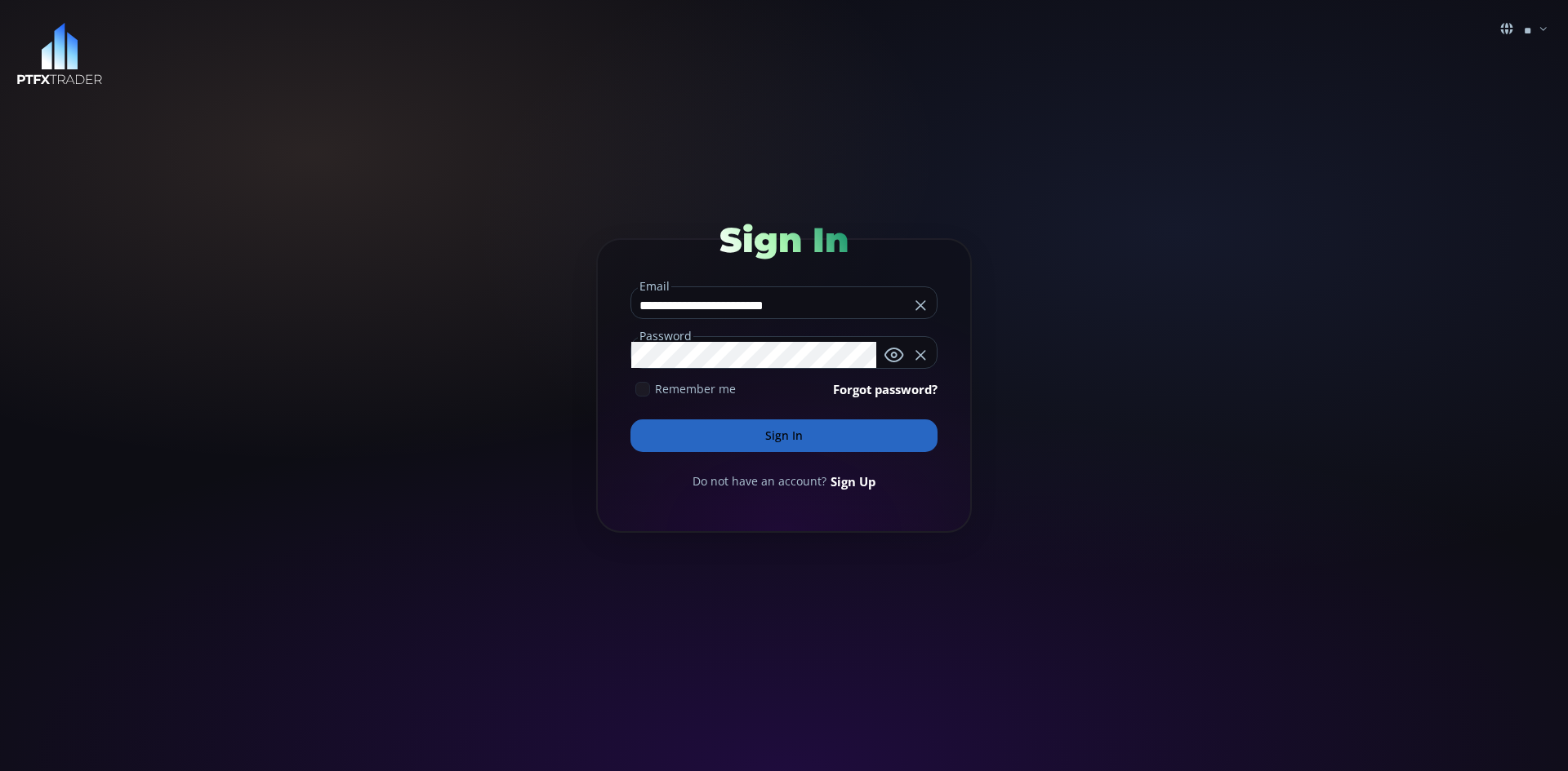
click at [918, 300] on icon at bounding box center [921, 305] width 16 height 16
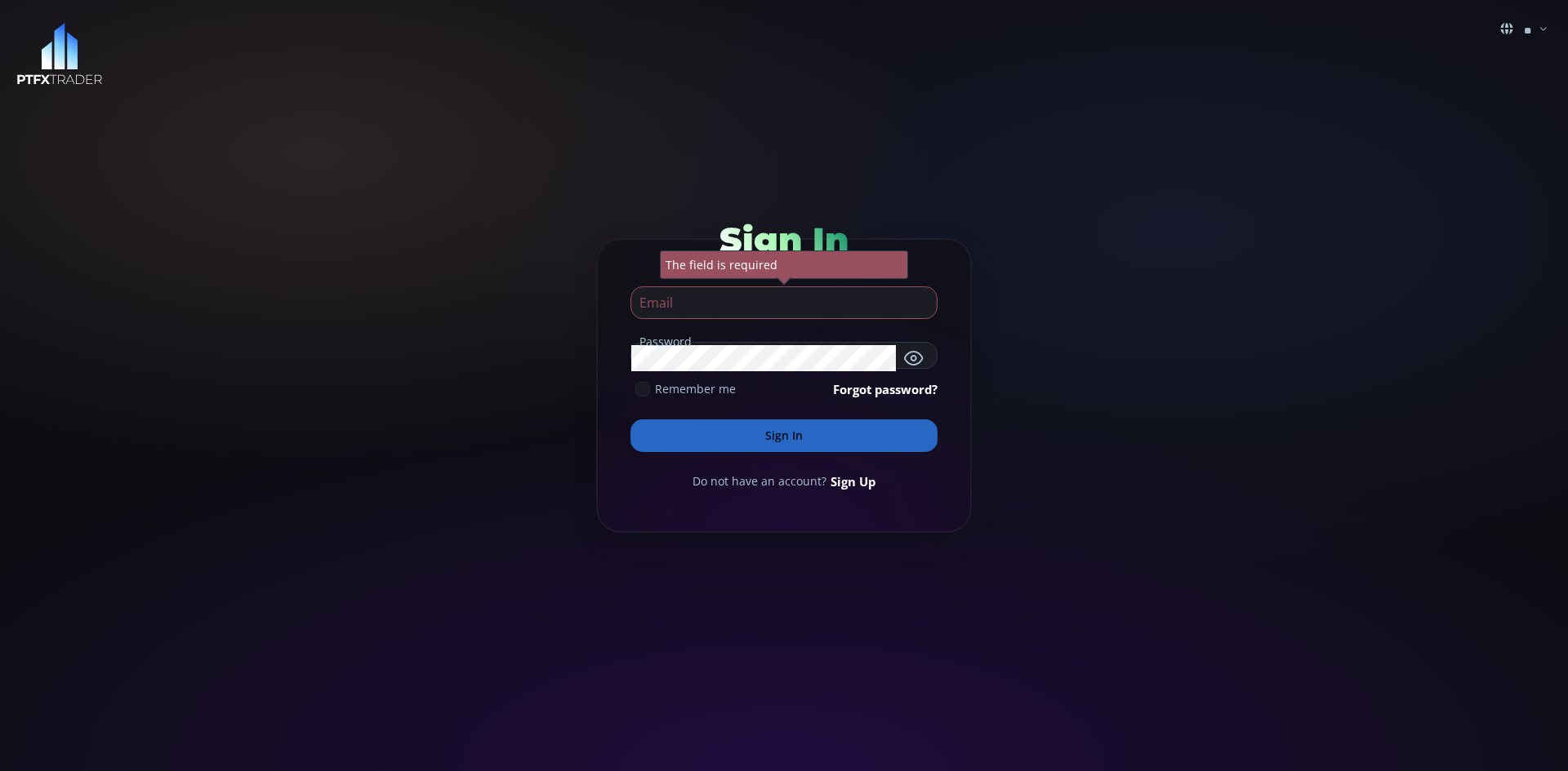
click at [794, 340] on fieldset "Password" at bounding box center [784, 353] width 307 height 33
click at [871, 302] on input "email" at bounding box center [779, 303] width 297 height 31
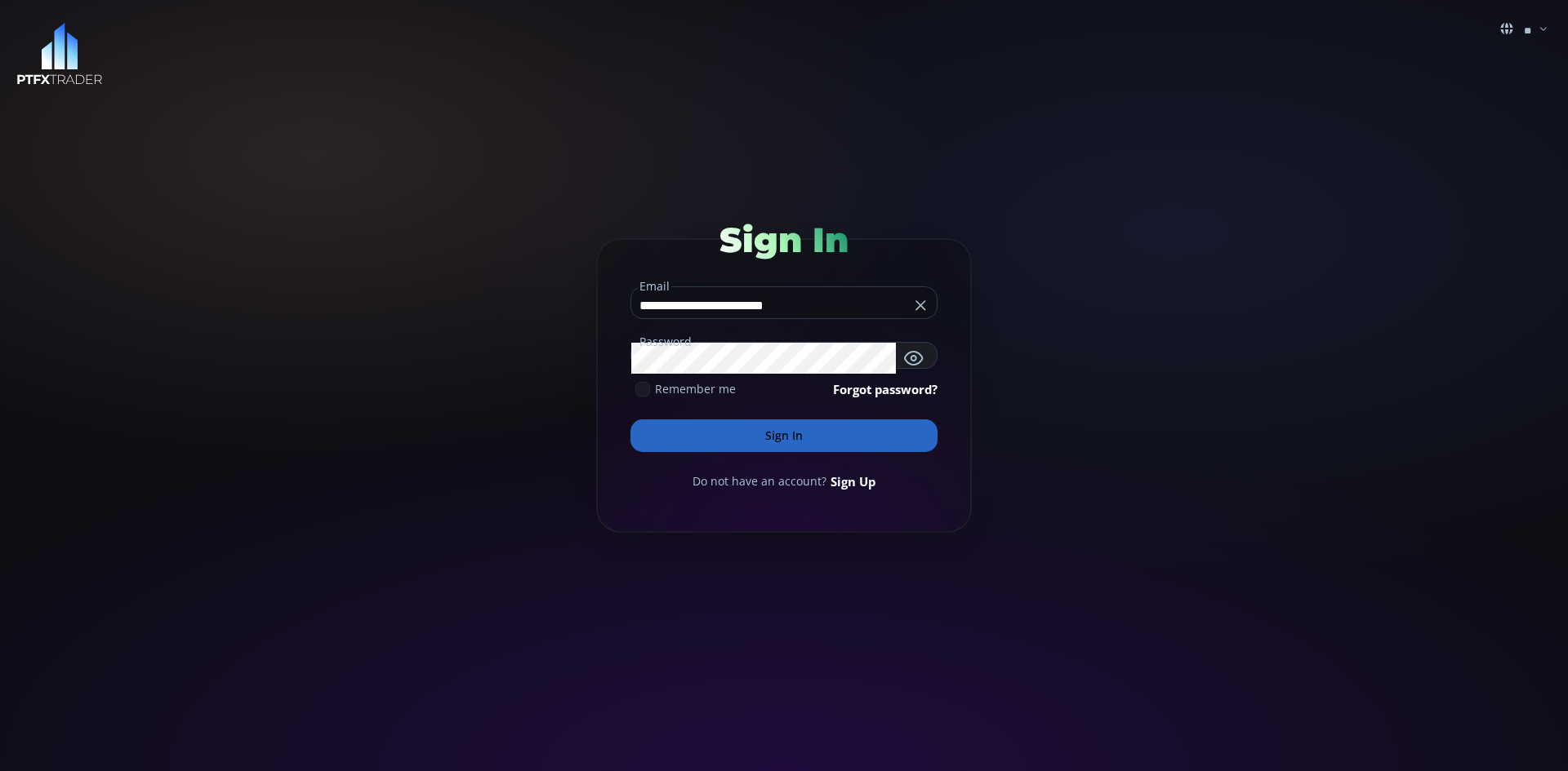
type input "**********"
click at [896, 387] on link "Forgot password?" at bounding box center [885, 389] width 105 height 18
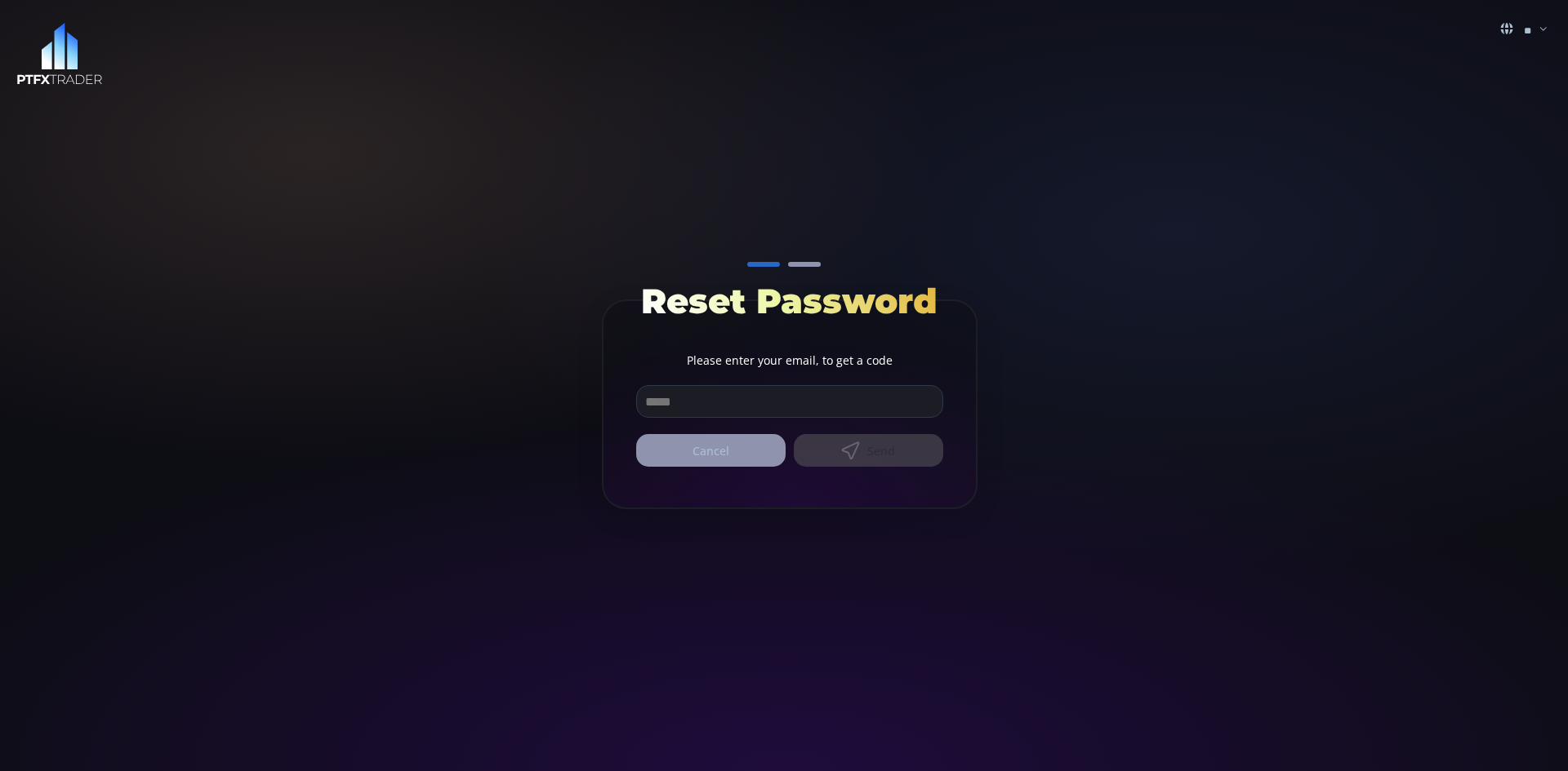
click at [856, 445] on div "Cancel Send" at bounding box center [790, 450] width 307 height 33
click at [756, 404] on input "email" at bounding box center [790, 402] width 305 height 31
type input "**********"
click at [856, 444] on div "Cancel Send" at bounding box center [790, 450] width 307 height 33
click at [852, 446] on div "Cancel Send" at bounding box center [790, 450] width 307 height 33
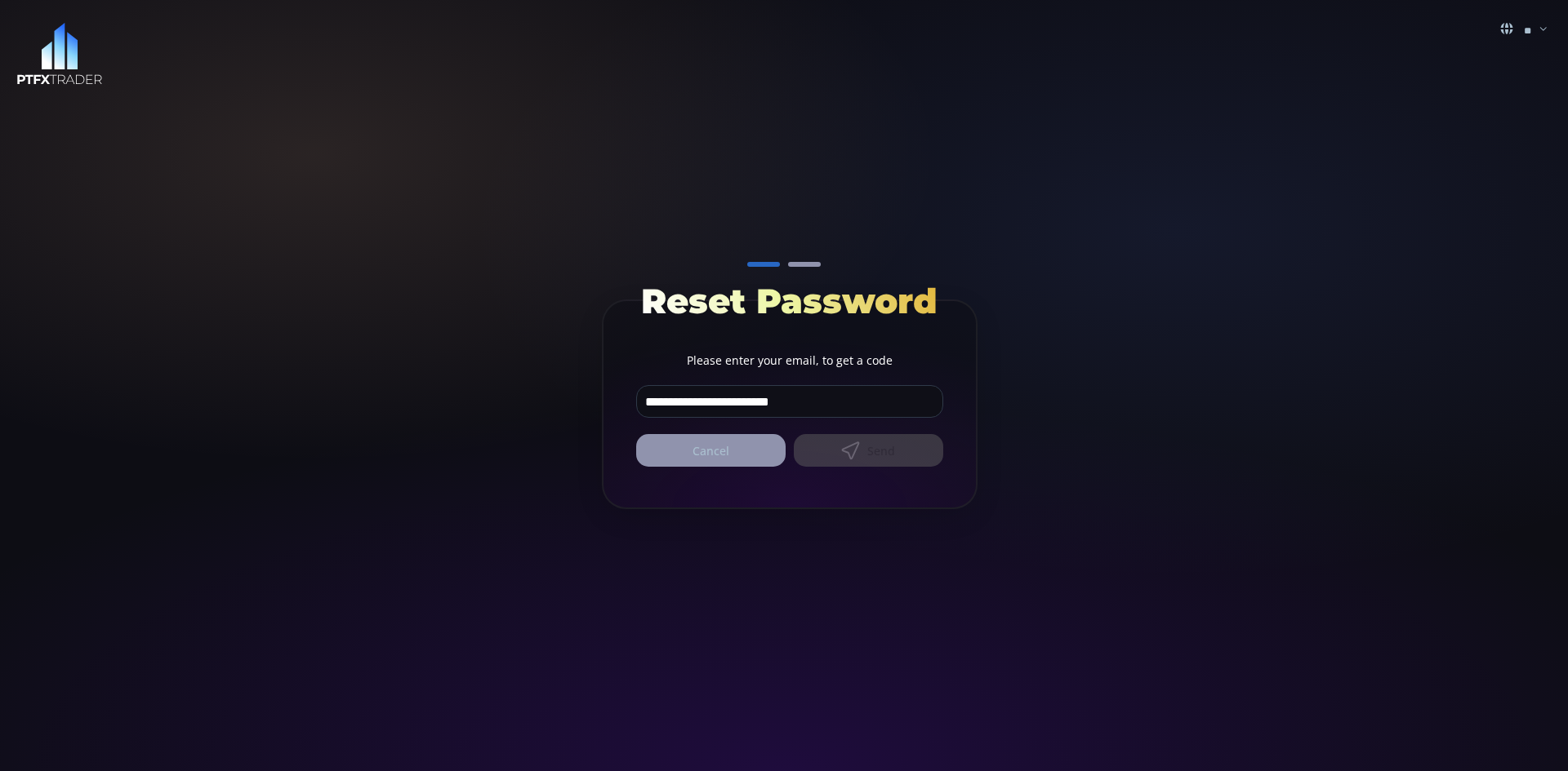
click at [865, 406] on input "**********" at bounding box center [790, 402] width 305 height 31
click at [843, 448] on div "Cancel Send" at bounding box center [790, 450] width 307 height 33
click at [849, 446] on div "Cancel Send" at bounding box center [790, 450] width 307 height 33
click at [1048, 438] on div "**********" at bounding box center [784, 386] width 1568 height 771
